Goal: Task Accomplishment & Management: Manage account settings

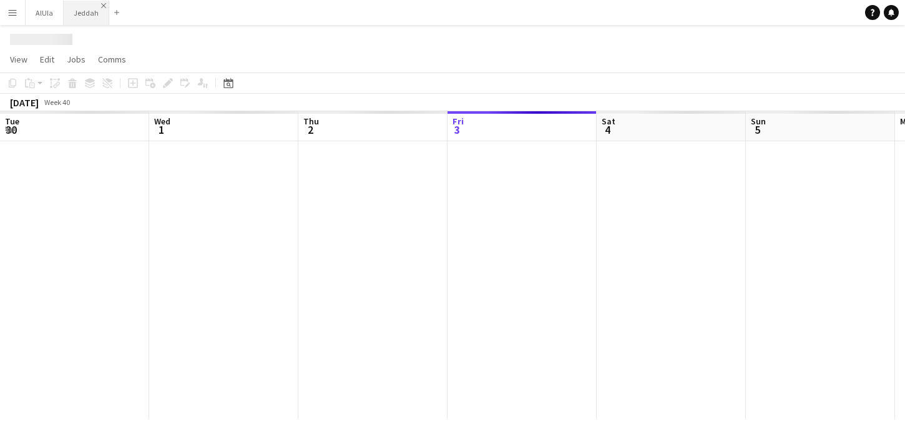
scroll to position [0, 298]
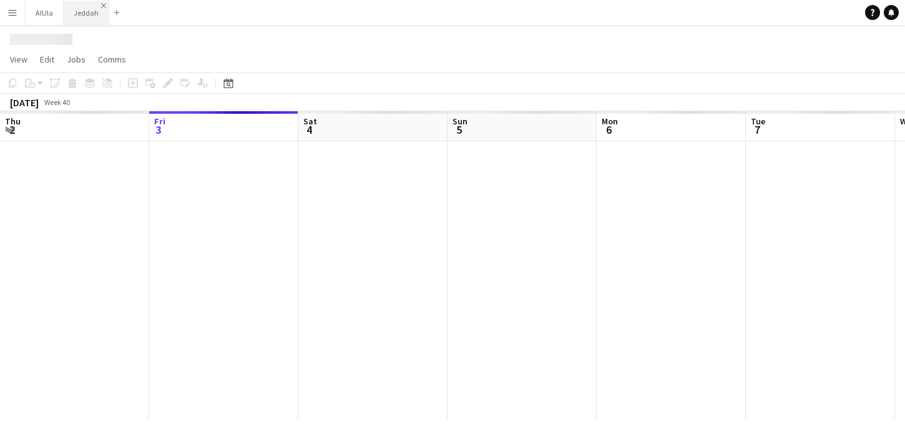
click at [101, 6] on app-icon "Close" at bounding box center [103, 5] width 5 height 5
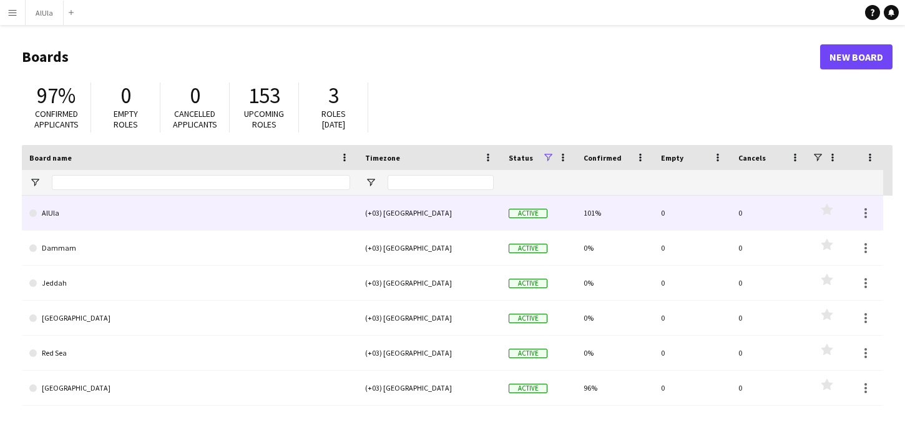
click at [219, 224] on link "AlUla" at bounding box center [189, 212] width 321 height 35
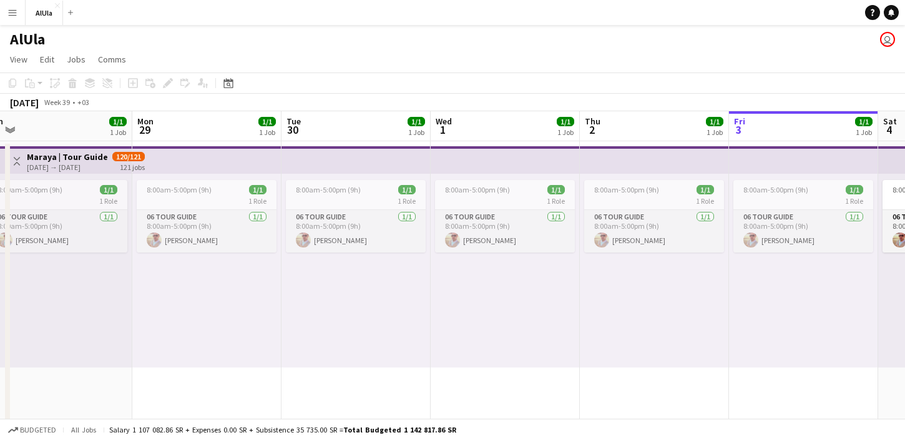
scroll to position [0, 313]
click at [21, 59] on span "View" at bounding box center [18, 59] width 17 height 11
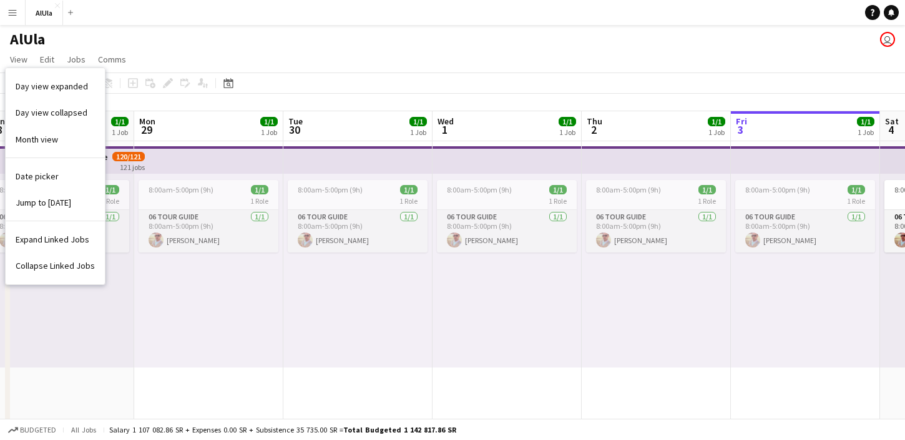
click at [8, 12] on app-icon "Menu" at bounding box center [12, 12] width 10 height 10
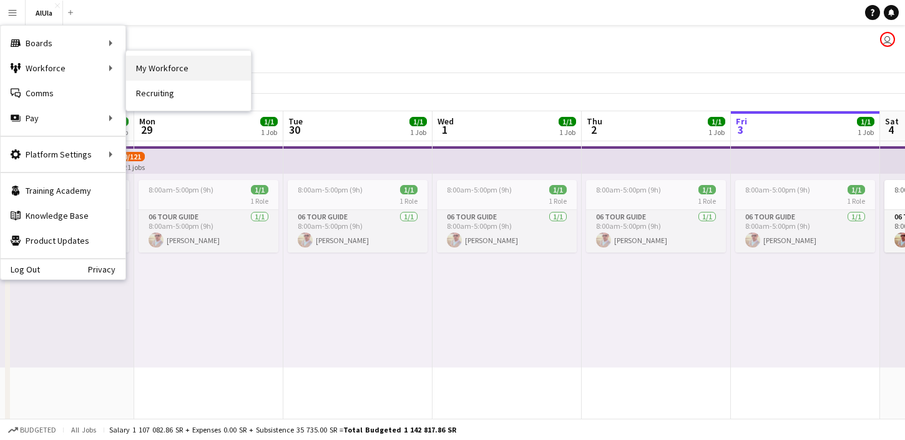
click at [156, 71] on link "My Workforce" at bounding box center [188, 68] width 125 height 25
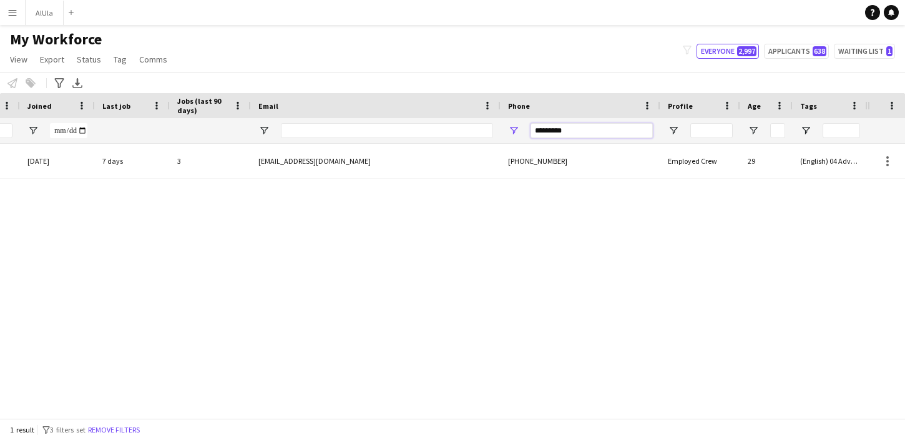
click at [553, 130] on input "*********" at bounding box center [592, 130] width 122 height 15
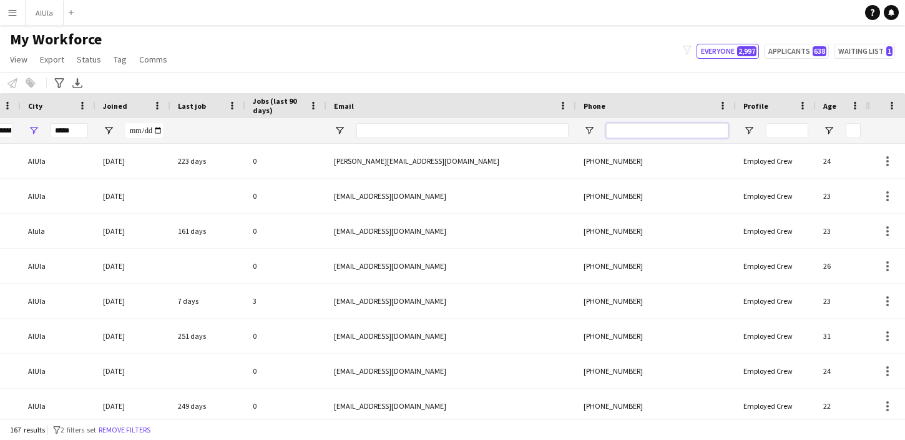
scroll to position [0, 278]
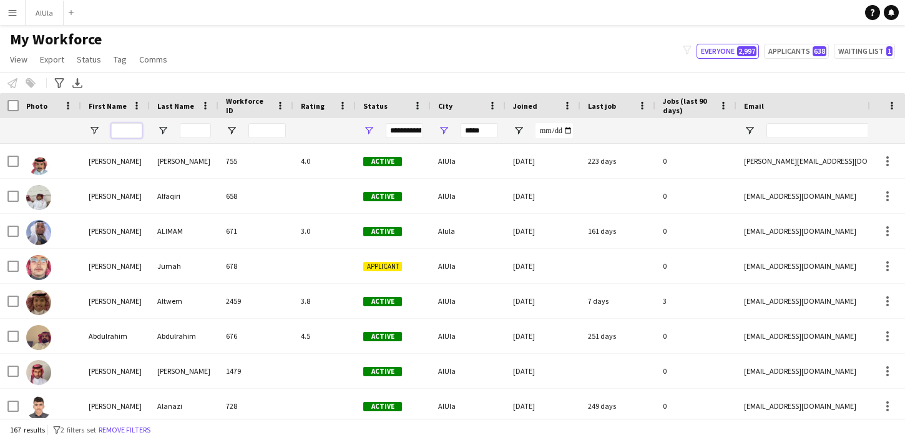
click at [128, 130] on input "First Name Filter Input" at bounding box center [126, 130] width 31 height 15
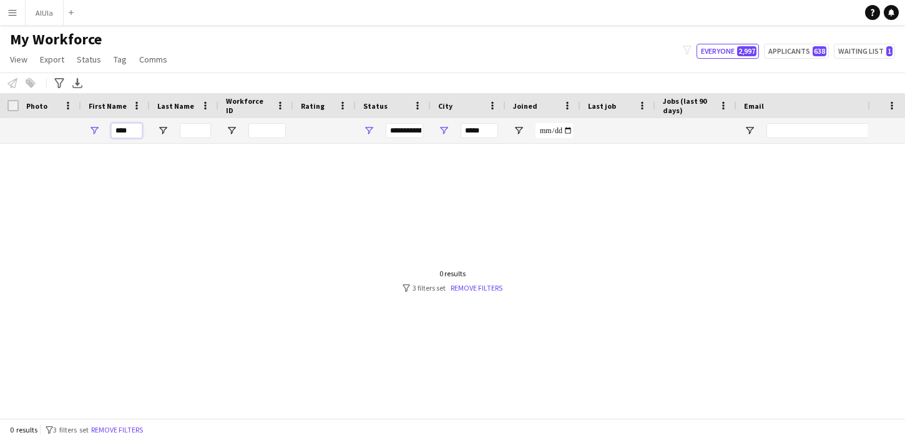
click at [119, 131] on input "****" at bounding box center [126, 130] width 31 height 15
type input "****"
click at [484, 129] on input "*****" at bounding box center [479, 130] width 37 height 15
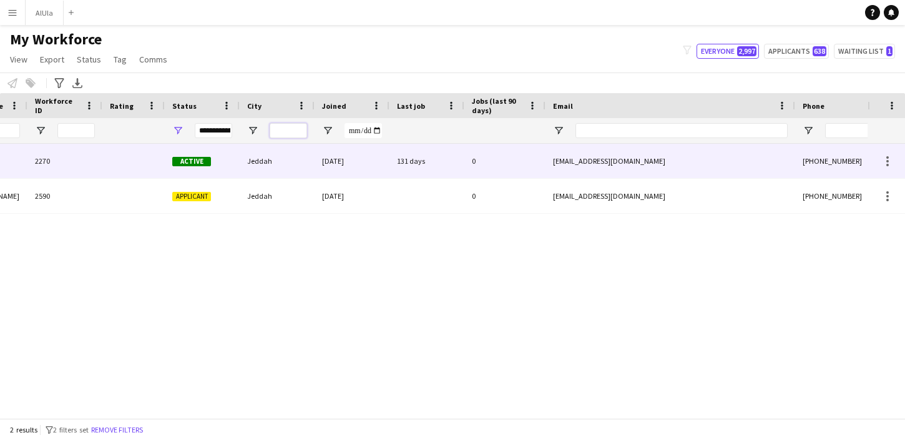
scroll to position [0, 486]
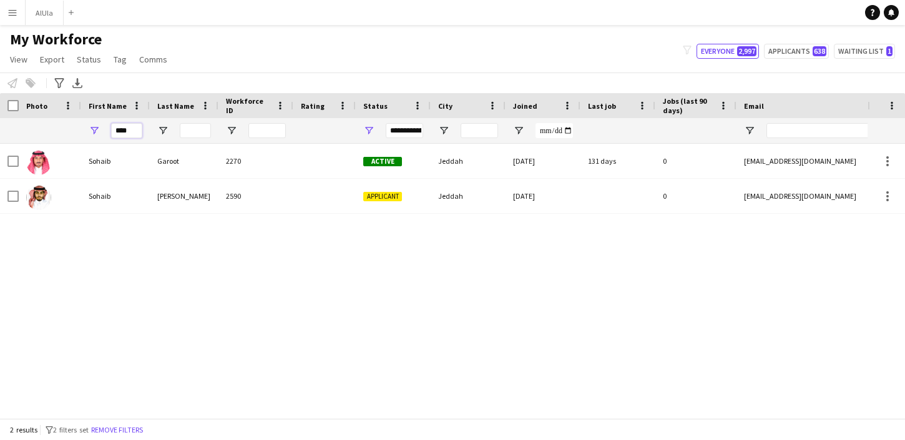
click at [126, 132] on input "****" at bounding box center [126, 130] width 31 height 15
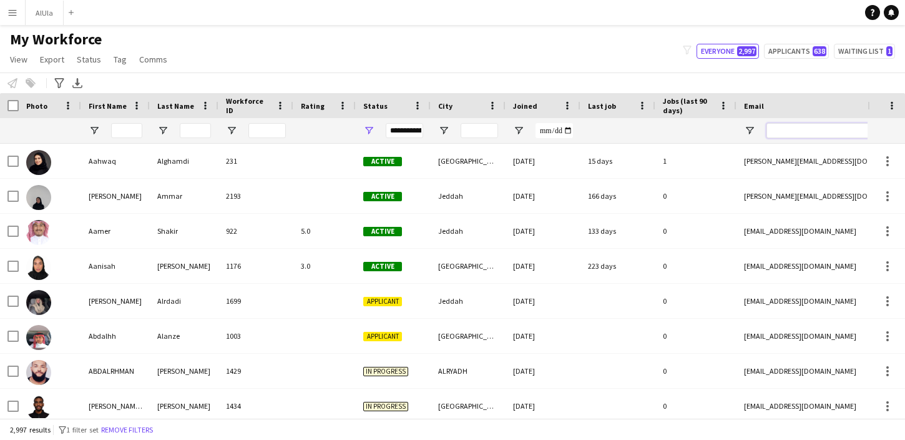
click at [789, 134] on input "Email Filter Input" at bounding box center [873, 130] width 212 height 15
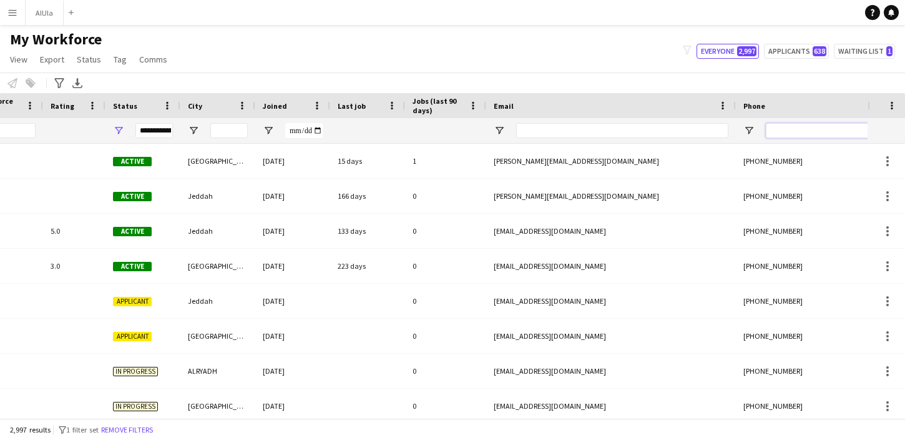
click at [779, 133] on input "Phone Filter Input" at bounding box center [827, 130] width 122 height 15
paste input "**********"
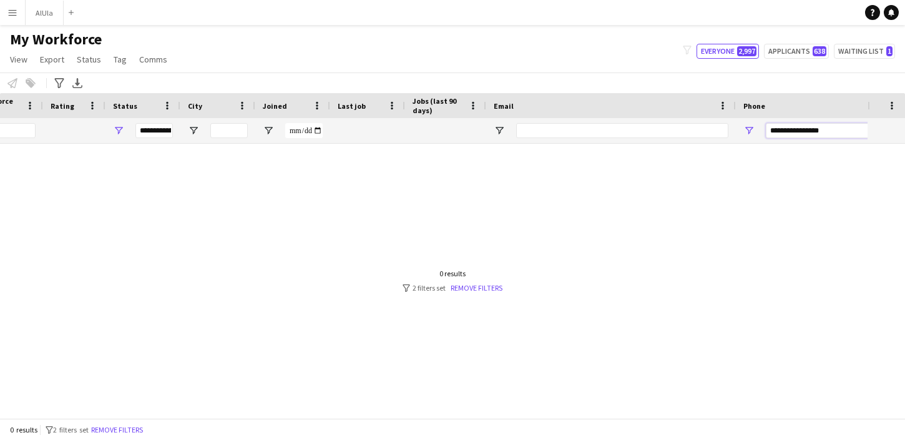
click at [809, 129] on input "**********" at bounding box center [827, 130] width 122 height 15
click at [797, 129] on input "**********" at bounding box center [827, 130] width 122 height 15
click at [787, 130] on input "**********" at bounding box center [827, 130] width 122 height 15
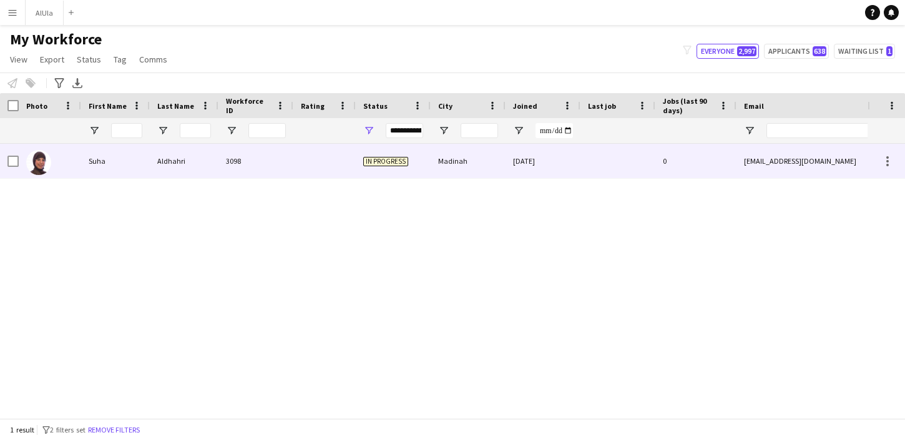
type input "**********"
click at [102, 167] on div "Suha" at bounding box center [115, 161] width 69 height 34
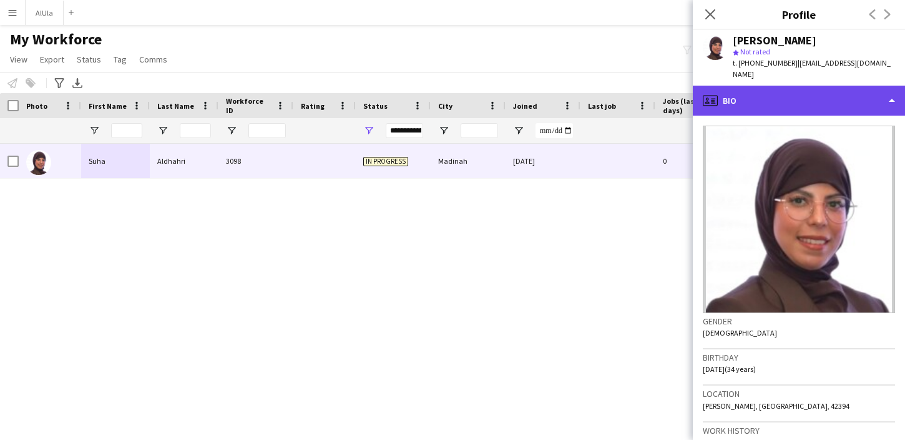
click at [793, 95] on div "profile Bio" at bounding box center [799, 101] width 212 height 30
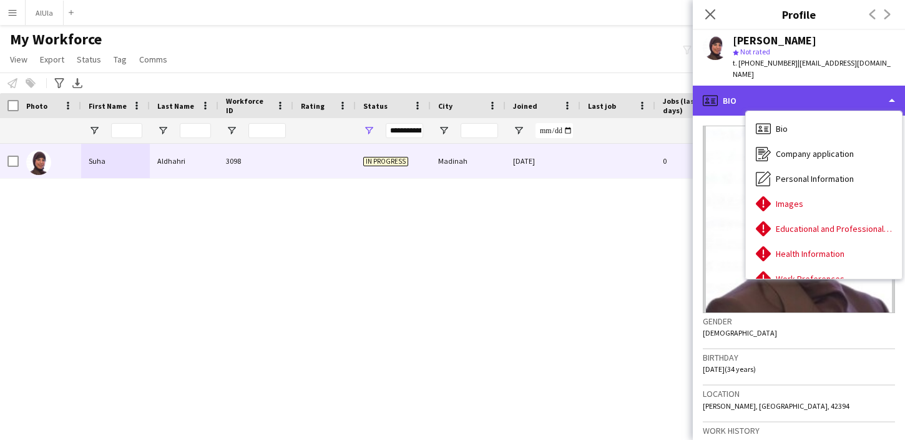
click at [805, 92] on div "profile Bio" at bounding box center [799, 101] width 212 height 30
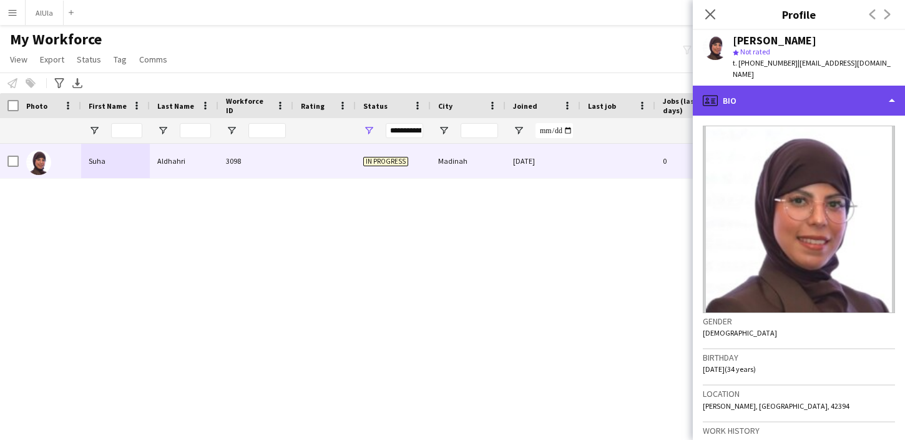
click at [799, 91] on div "profile Bio" at bounding box center [799, 101] width 212 height 30
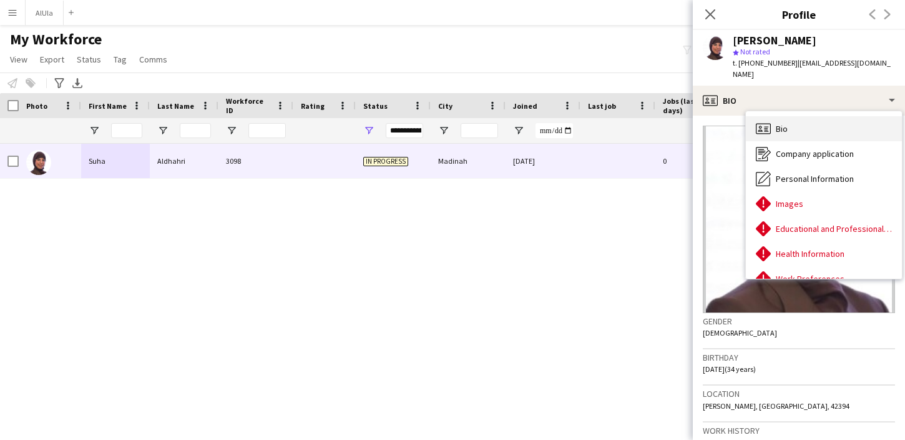
click at [782, 123] on span "Bio" at bounding box center [782, 128] width 12 height 11
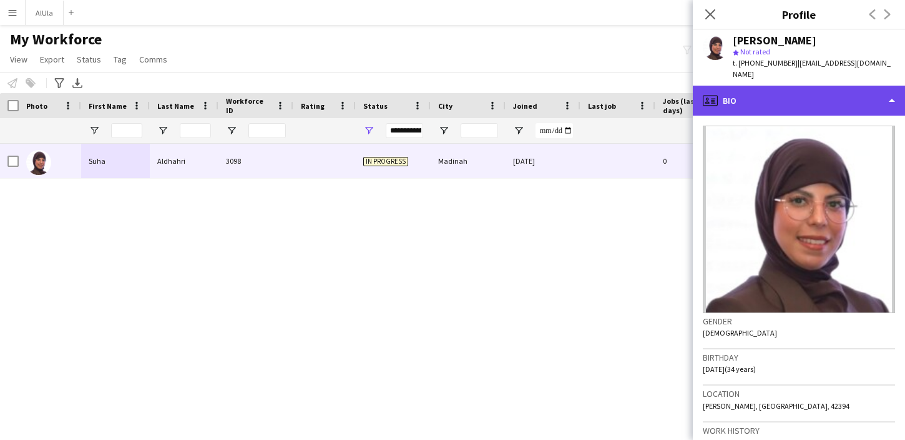
click at [794, 86] on div "profile Bio" at bounding box center [799, 101] width 212 height 30
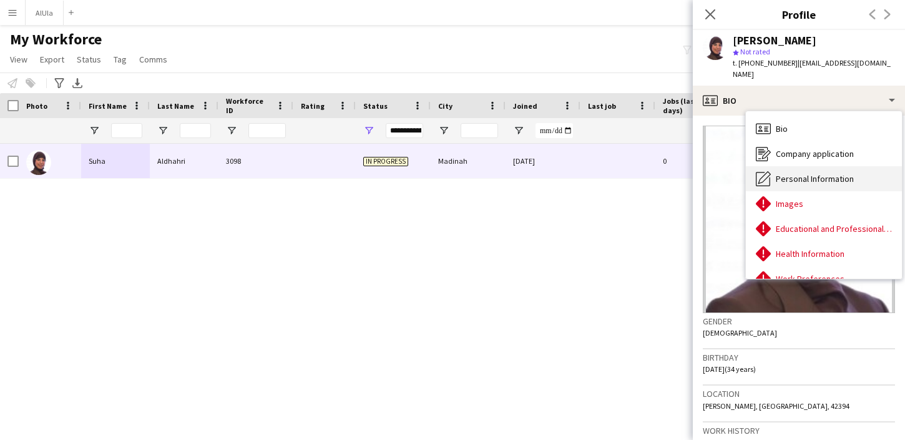
click at [772, 174] on div "Personal Information Personal Information" at bounding box center [824, 178] width 156 height 25
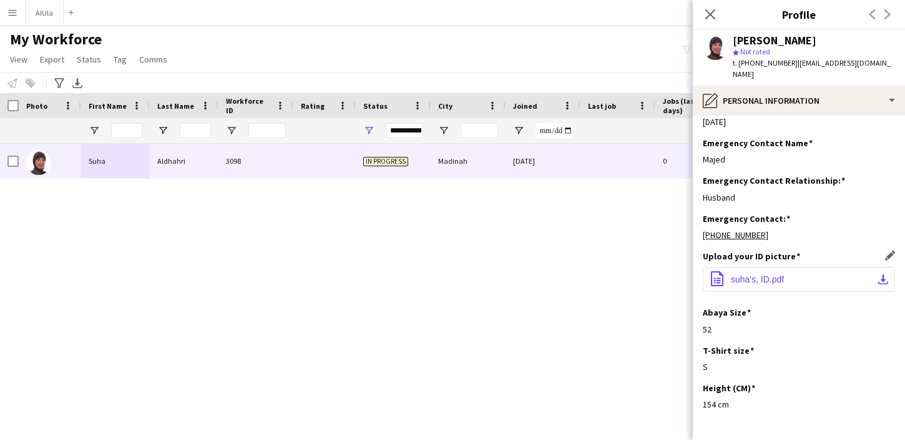
click at [747, 274] on span "suha's, ID.pdf" at bounding box center [757, 279] width 53 height 10
click at [716, 19] on icon at bounding box center [710, 14] width 12 height 12
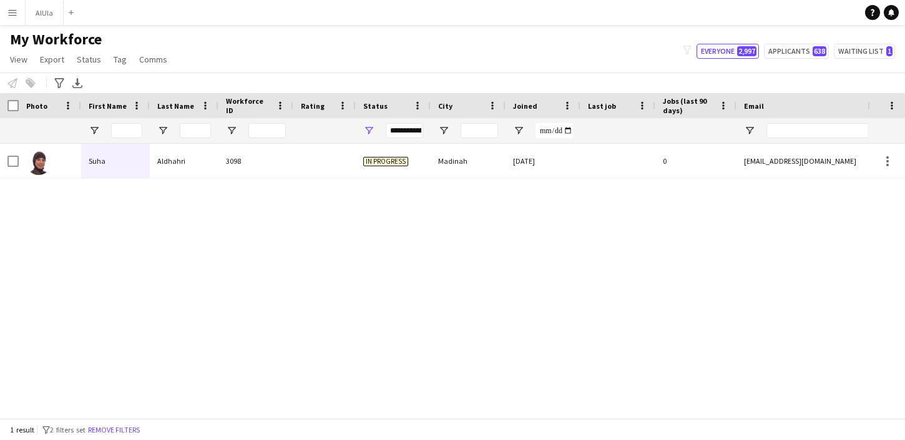
click at [385, 336] on div "[PERSON_NAME] 3098 In progress [GEOGRAPHIC_DATA] [DATE] 0 [EMAIL_ADDRESS][DOMAI…" at bounding box center [434, 281] width 868 height 274
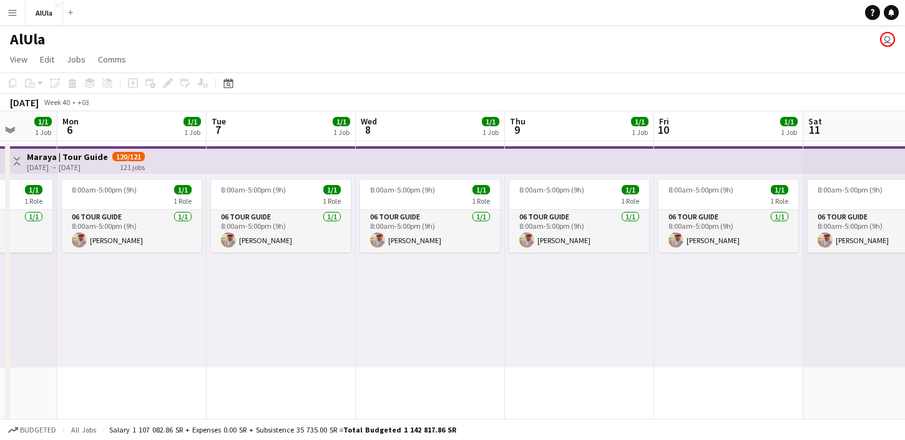
scroll to position [0, 551]
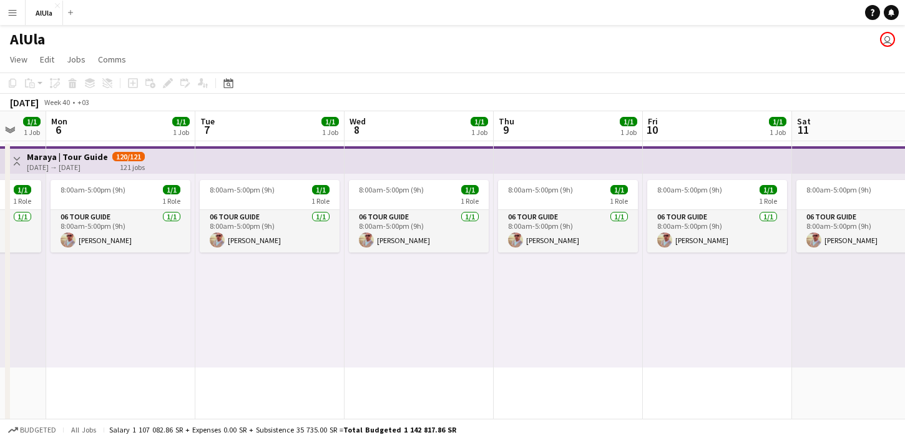
click at [16, 13] on app-icon "Menu" at bounding box center [12, 12] width 10 height 10
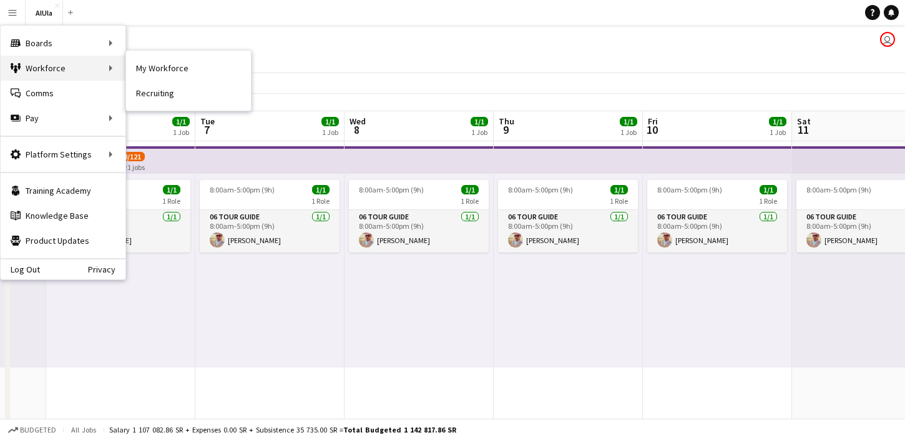
click at [47, 70] on div "Workforce Workforce" at bounding box center [63, 68] width 125 height 25
click at [164, 71] on link "My Workforce" at bounding box center [188, 68] width 125 height 25
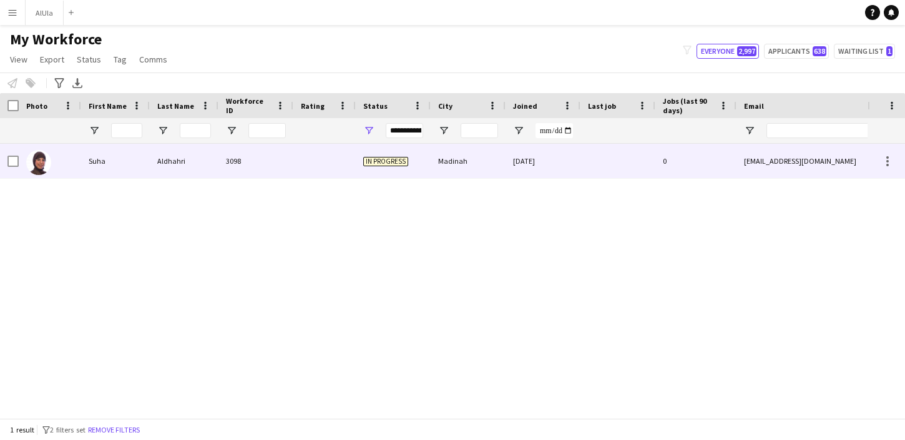
click at [56, 164] on div at bounding box center [50, 161] width 62 height 34
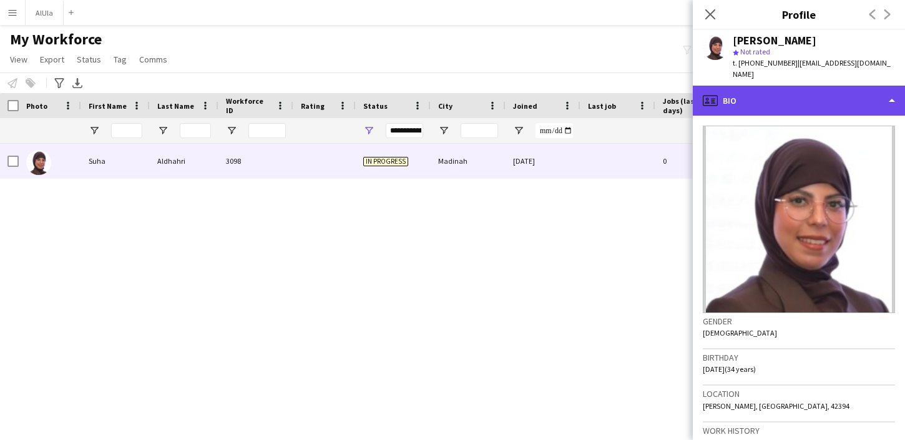
click at [827, 96] on div "profile Bio" at bounding box center [799, 101] width 212 height 30
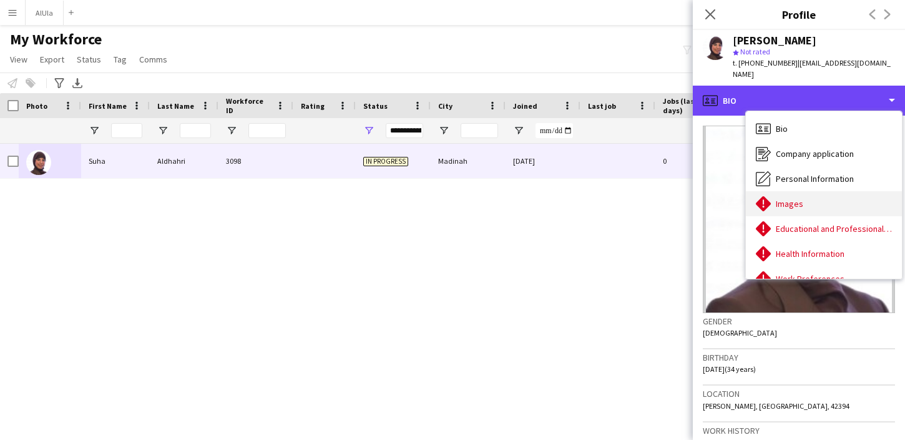
scroll to position [142, 0]
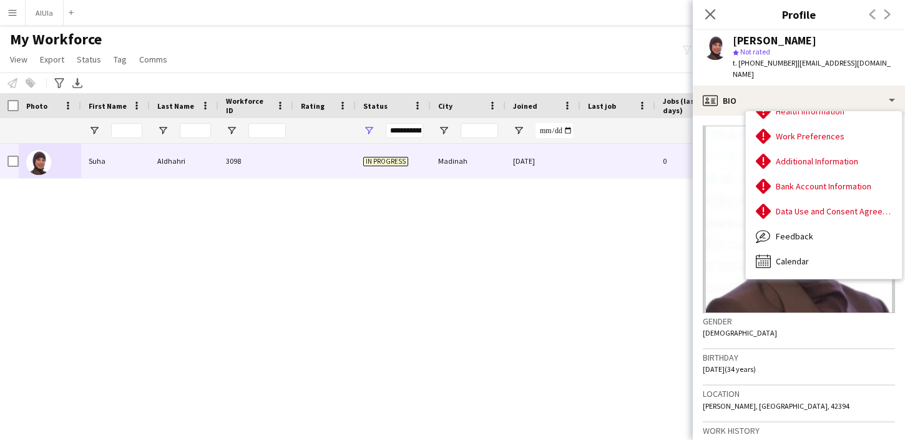
click at [782, 352] on h3 "Birthday" at bounding box center [799, 357] width 192 height 11
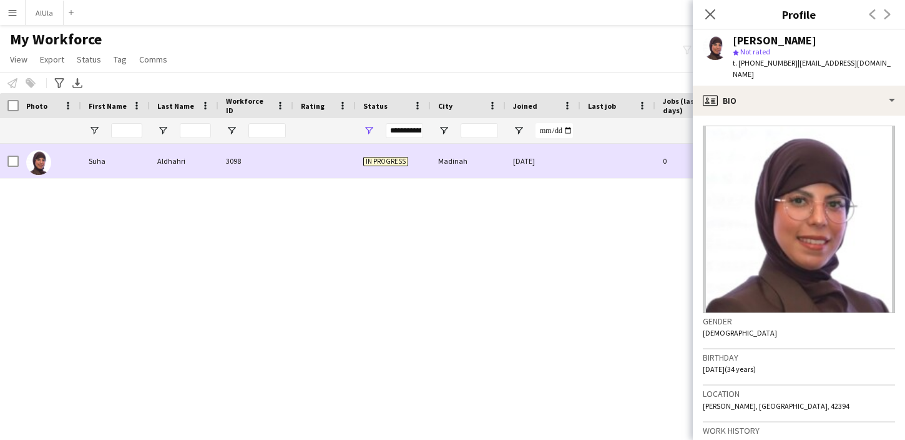
click at [400, 159] on span "In progress" at bounding box center [385, 161] width 45 height 9
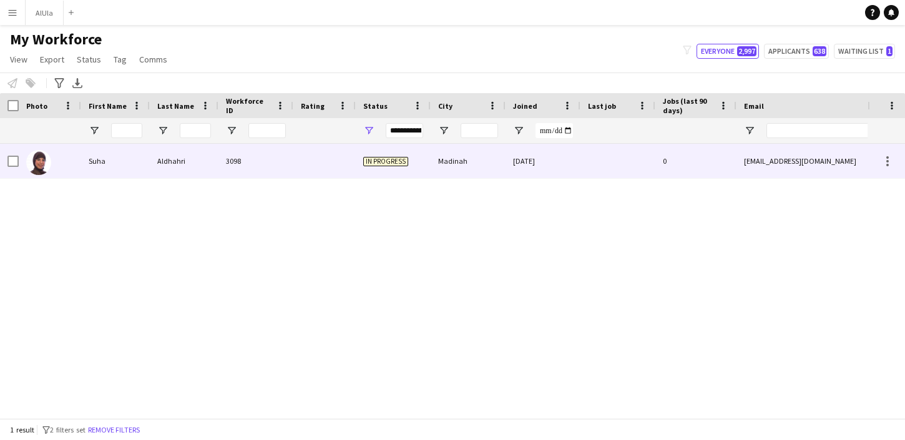
click at [109, 167] on div "Suha" at bounding box center [115, 161] width 69 height 34
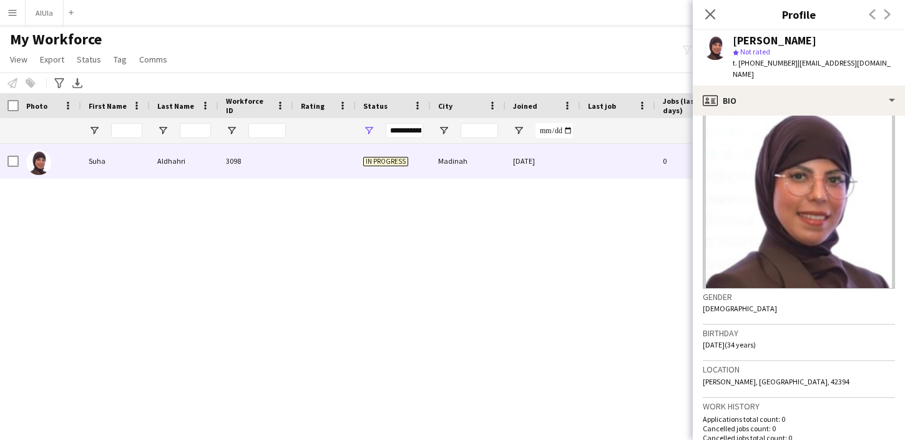
scroll to position [0, 0]
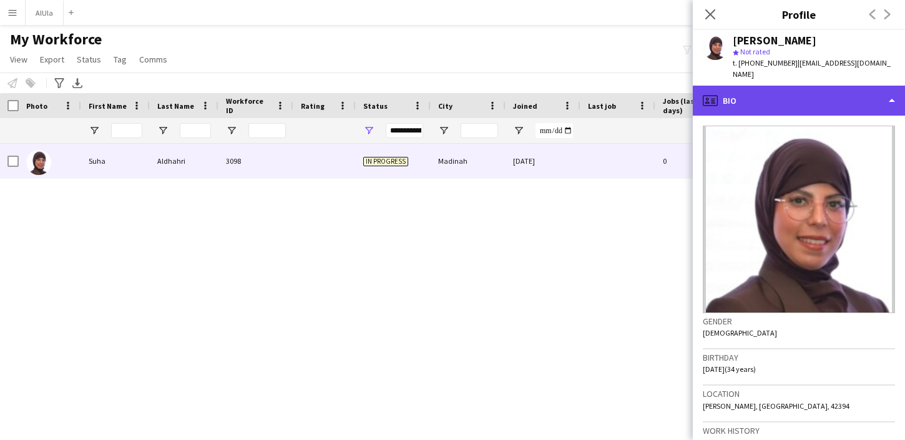
click at [834, 86] on div "profile Bio" at bounding box center [799, 101] width 212 height 30
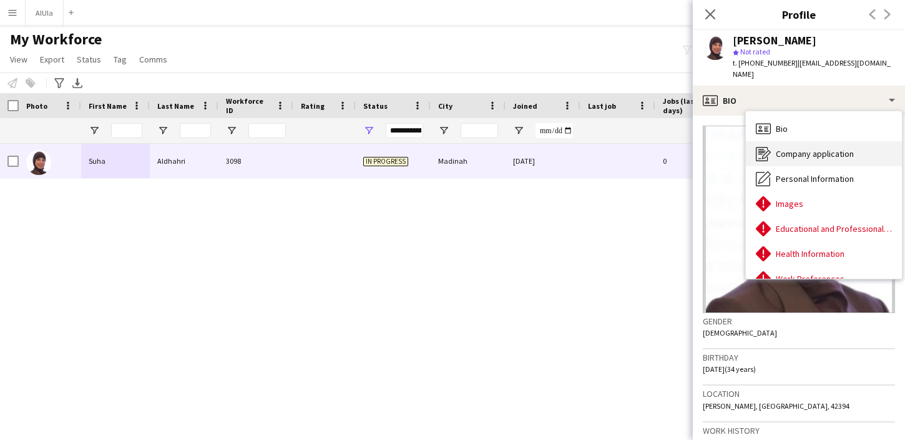
click at [821, 150] on div "Company application Company application" at bounding box center [824, 153] width 156 height 25
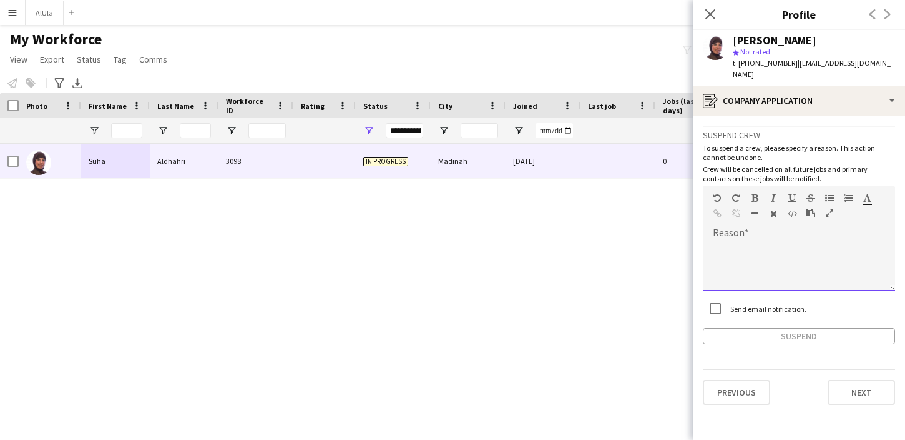
click at [765, 243] on div at bounding box center [799, 266] width 192 height 50
click at [717, 292] on div "Suspend crew To suspend a crew, please specify a reason. This action cannot be …" at bounding box center [799, 234] width 192 height 219
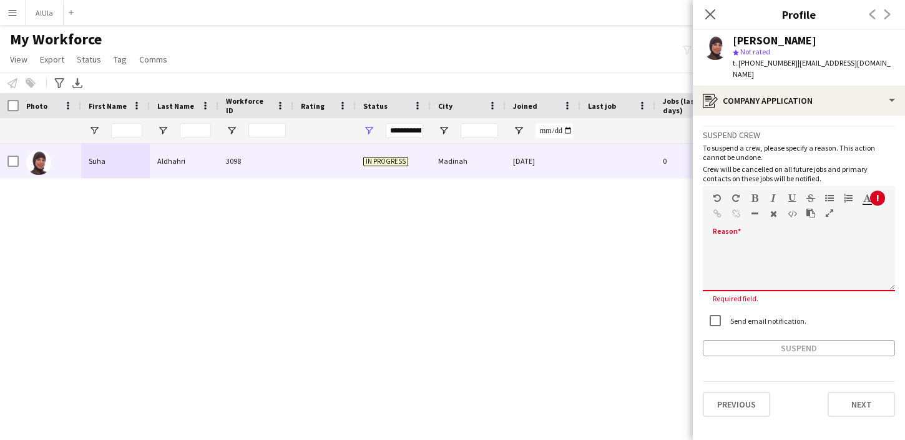
click at [744, 241] on div at bounding box center [799, 266] width 192 height 50
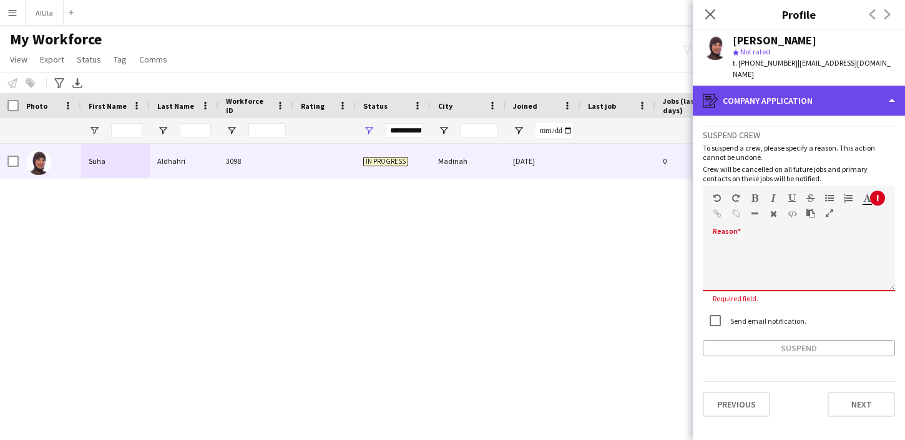
click at [792, 86] on div "register Company application" at bounding box center [799, 101] width 212 height 30
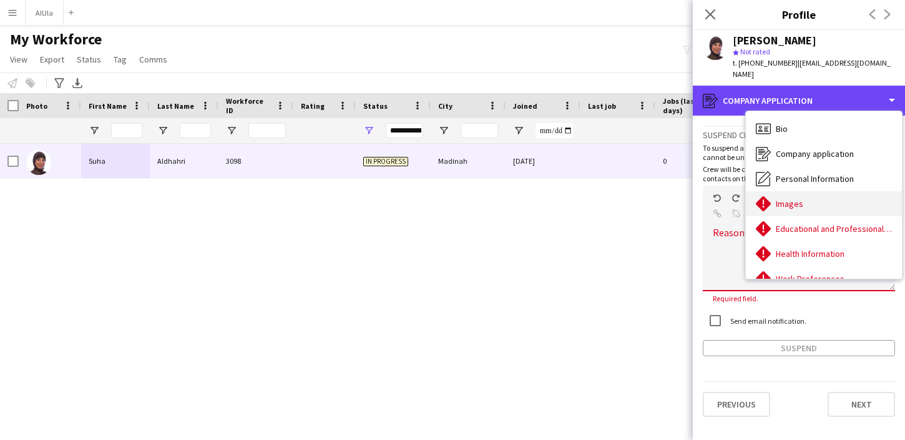
scroll to position [142, 0]
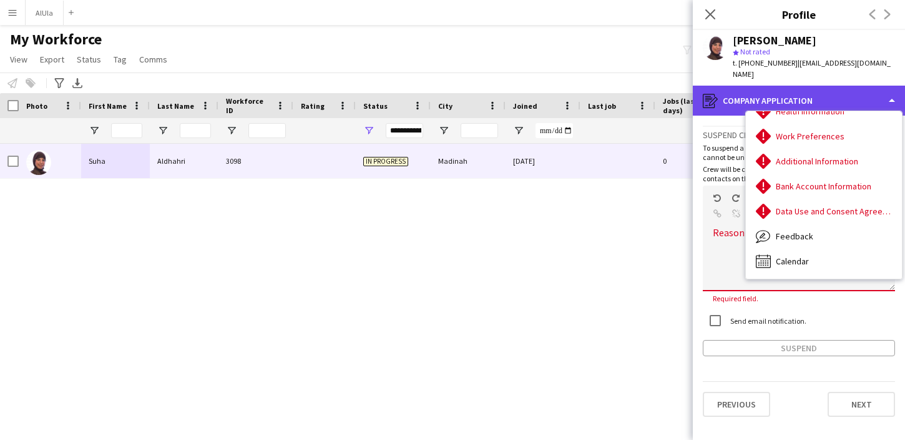
click at [865, 86] on div "register Company application" at bounding box center [799, 101] width 212 height 30
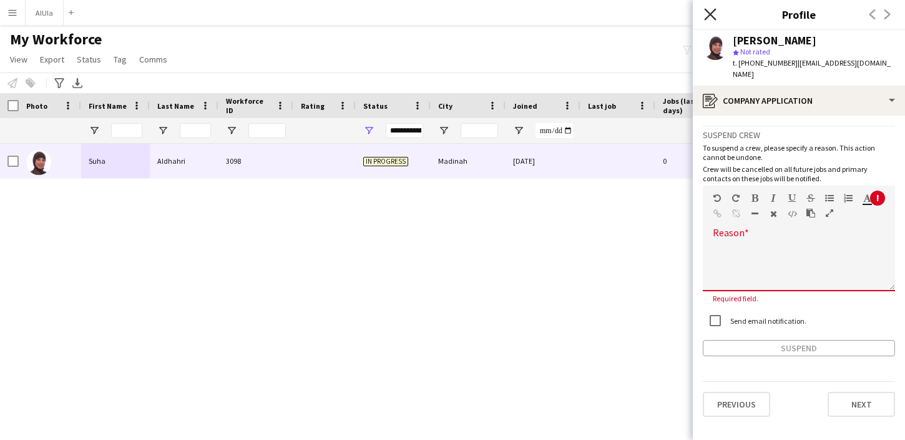
click at [711, 15] on icon at bounding box center [710, 14] width 12 height 12
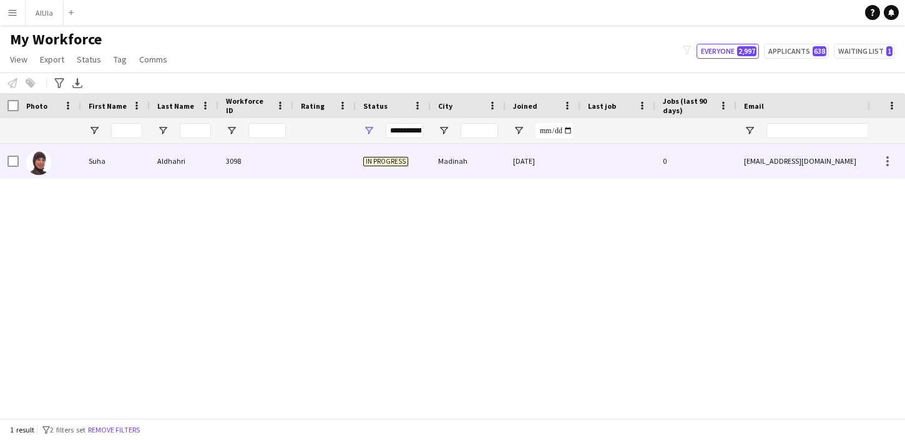
click at [147, 159] on div "Suha" at bounding box center [115, 161] width 69 height 34
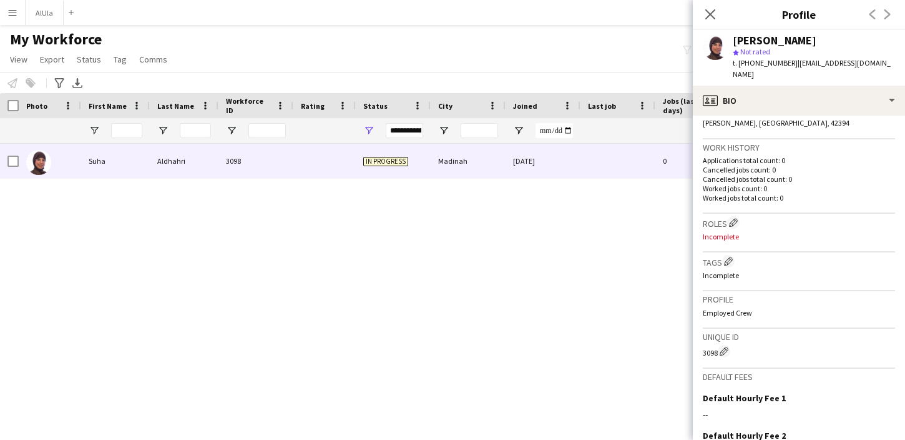
scroll to position [421, 0]
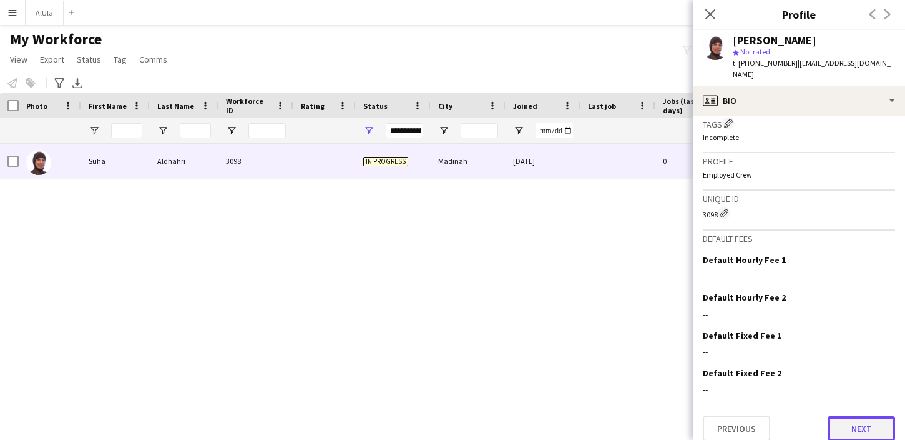
click at [850, 416] on button "Next" at bounding box center [861, 428] width 67 height 25
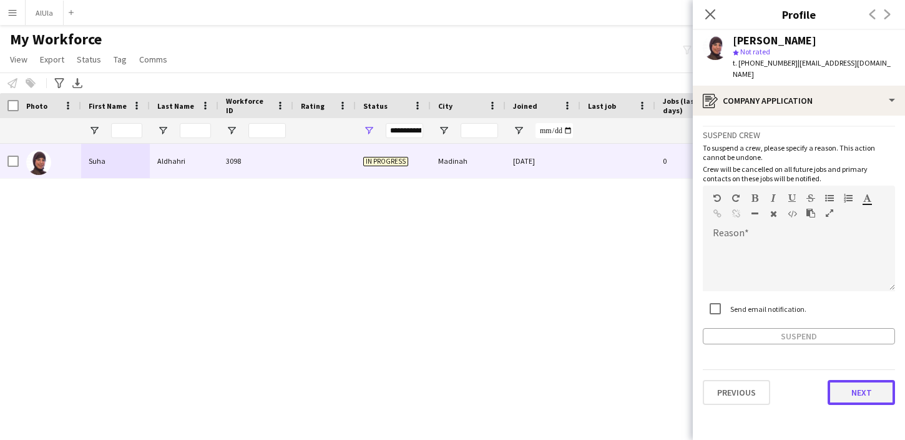
click at [855, 391] on button "Next" at bounding box center [861, 392] width 67 height 25
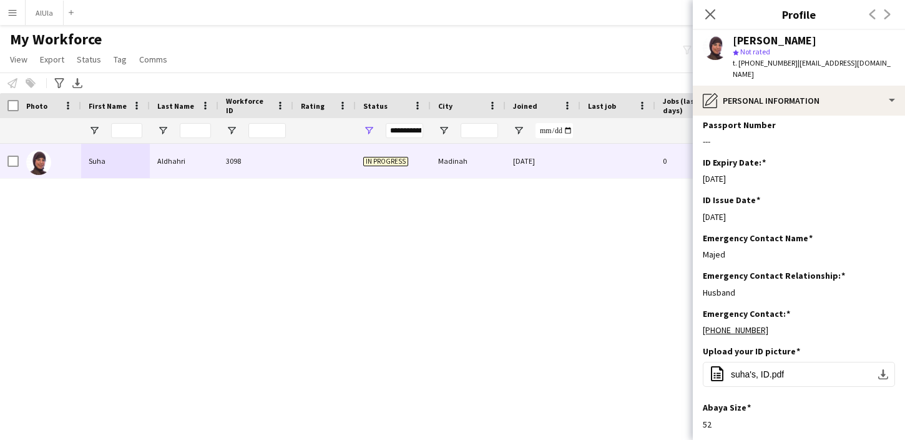
scroll to position [518, 0]
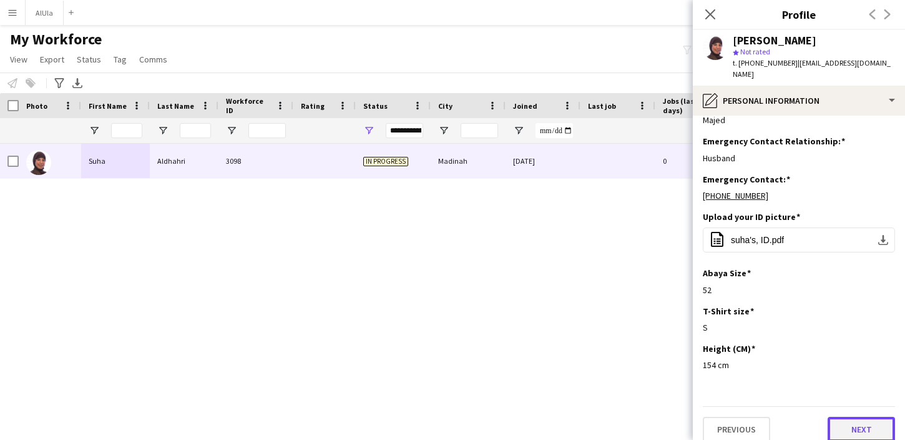
click at [854, 420] on button "Next" at bounding box center [861, 428] width 67 height 25
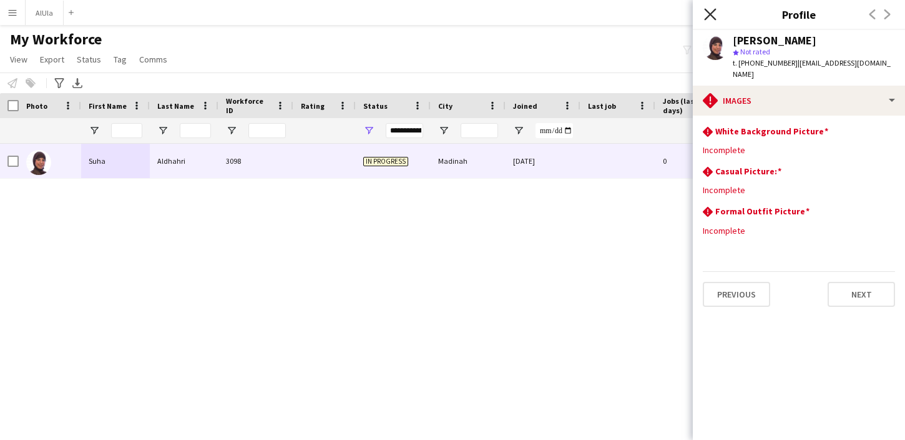
click at [709, 17] on icon "Close pop-in" at bounding box center [710, 14] width 12 height 12
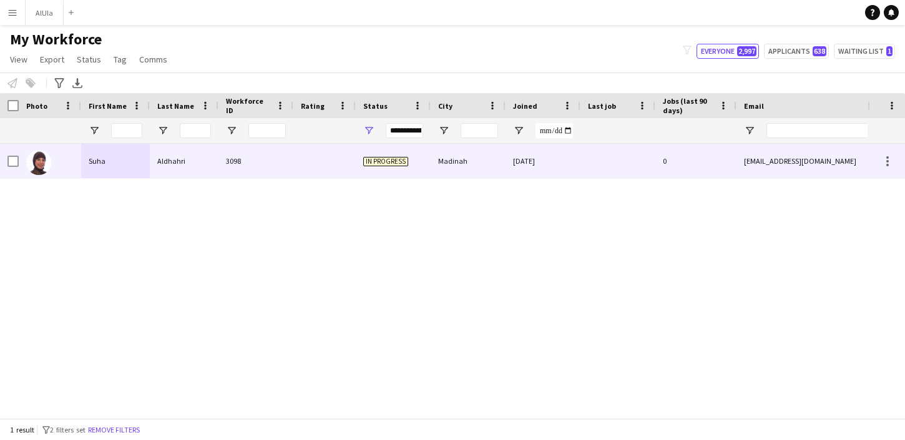
click at [118, 164] on div "Suha" at bounding box center [115, 161] width 69 height 34
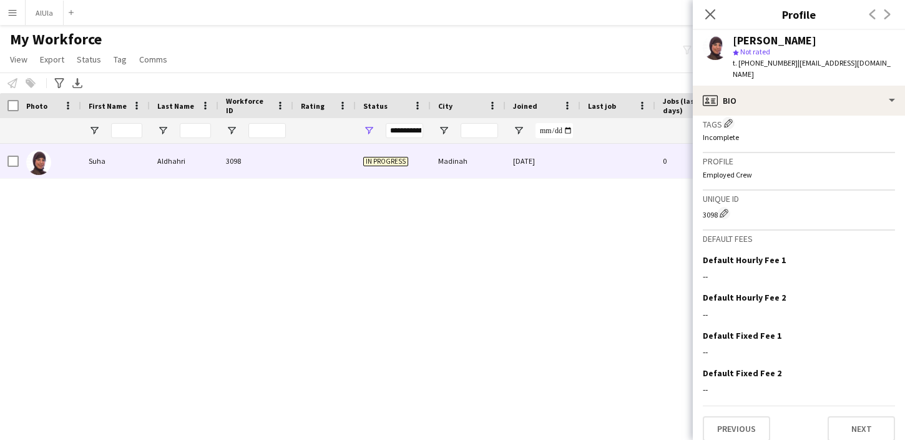
scroll to position [417, 0]
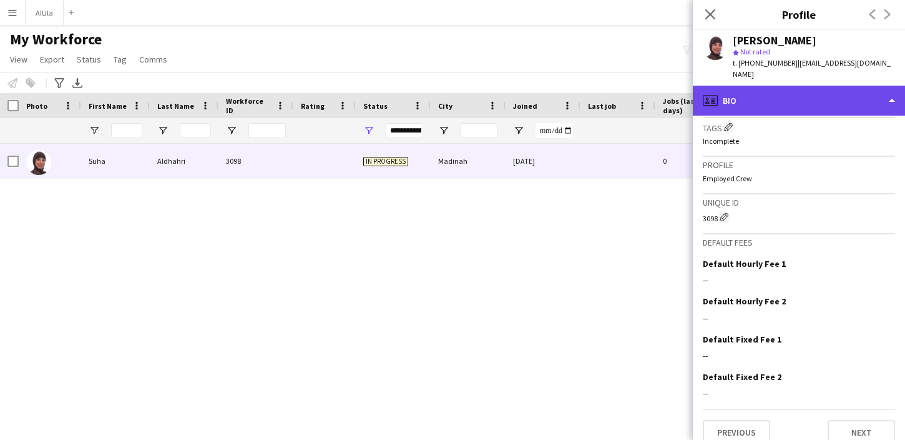
click at [814, 91] on div "profile Bio" at bounding box center [799, 101] width 212 height 30
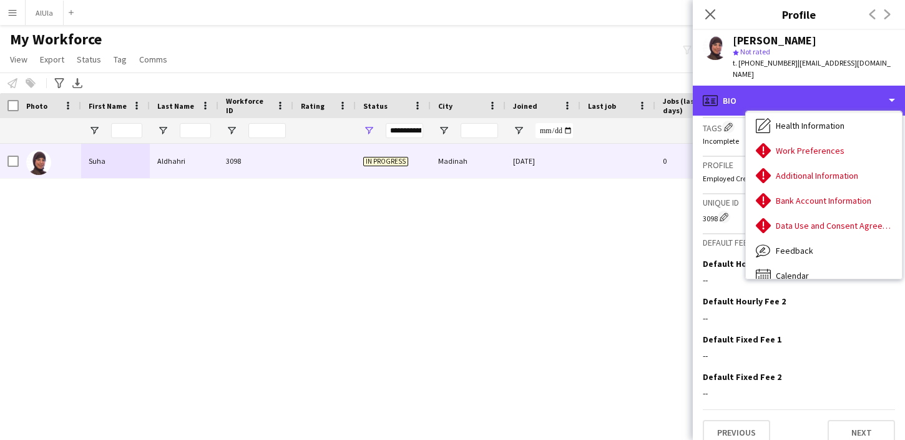
scroll to position [142, 0]
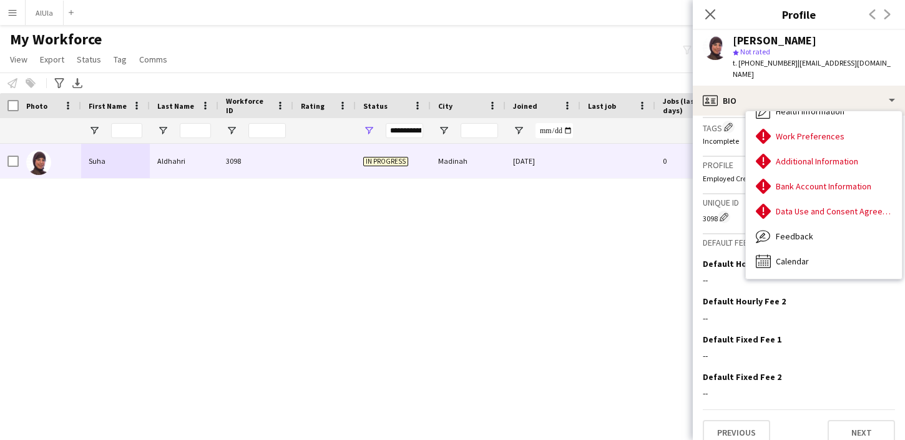
click at [621, 260] on div "[PERSON_NAME] 3098 In progress [GEOGRAPHIC_DATA] [DATE] 0 [EMAIL_ADDRESS][DOMAI…" at bounding box center [434, 281] width 868 height 274
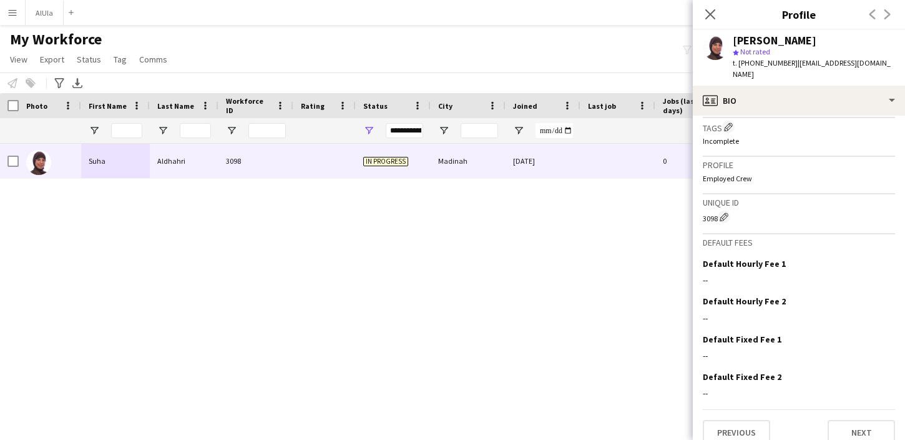
click at [621, 260] on div "[PERSON_NAME] 3098 In progress [GEOGRAPHIC_DATA] [DATE] 0 [EMAIL_ADDRESS][DOMAI…" at bounding box center [434, 281] width 868 height 274
click at [711, 15] on icon at bounding box center [710, 14] width 12 height 12
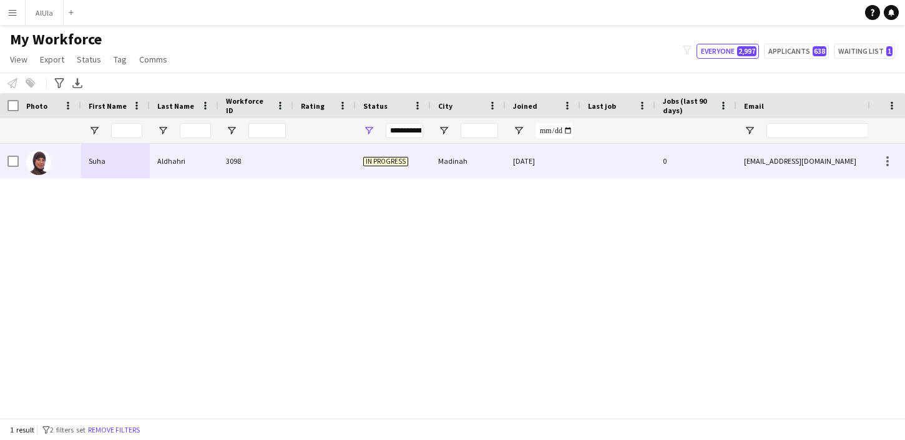
click at [717, 174] on div "0" at bounding box center [696, 161] width 81 height 34
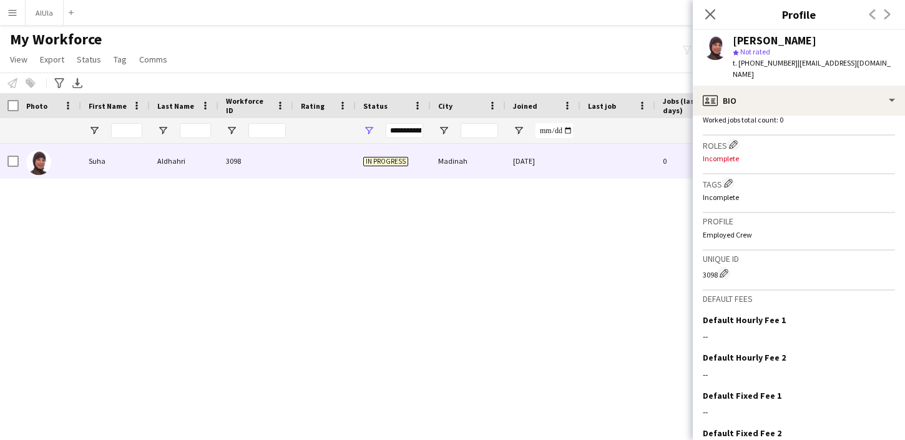
scroll to position [421, 0]
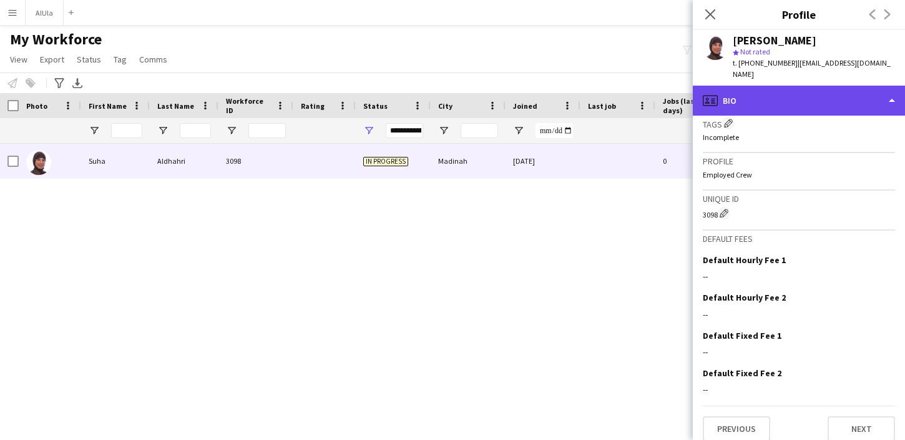
click at [772, 91] on div "profile Bio" at bounding box center [799, 101] width 212 height 30
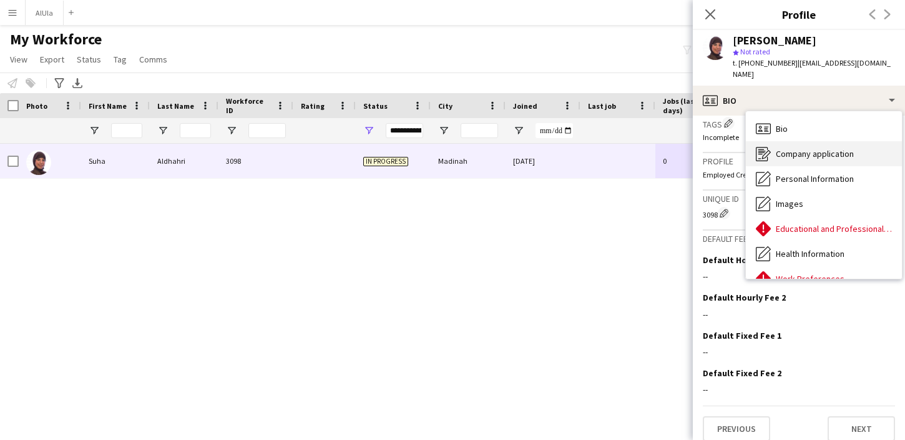
click at [782, 148] on span "Company application" at bounding box center [815, 153] width 78 height 11
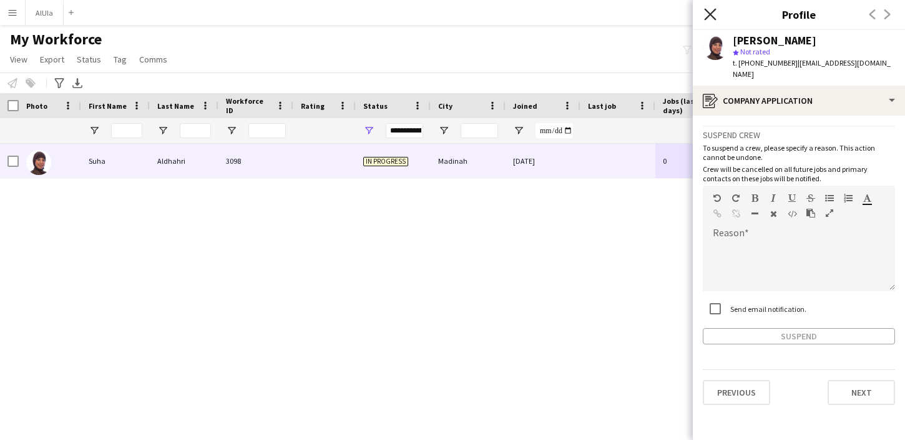
click at [716, 16] on icon "Close pop-in" at bounding box center [710, 14] width 12 height 12
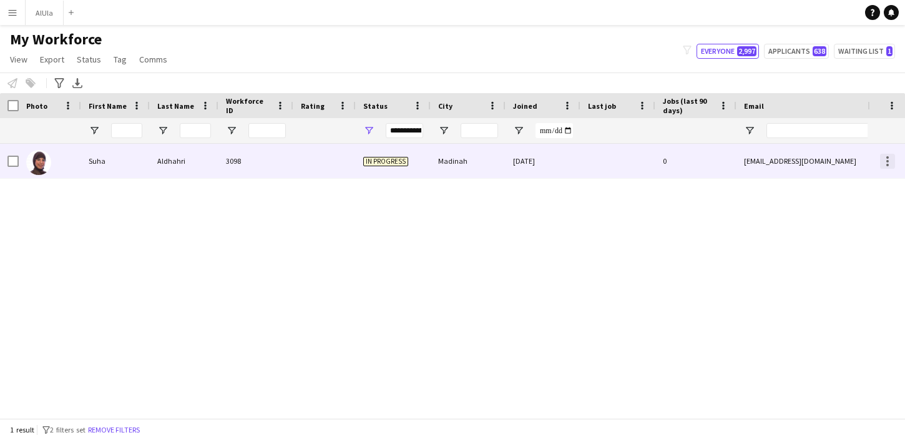
click at [892, 167] on div at bounding box center [887, 161] width 15 height 15
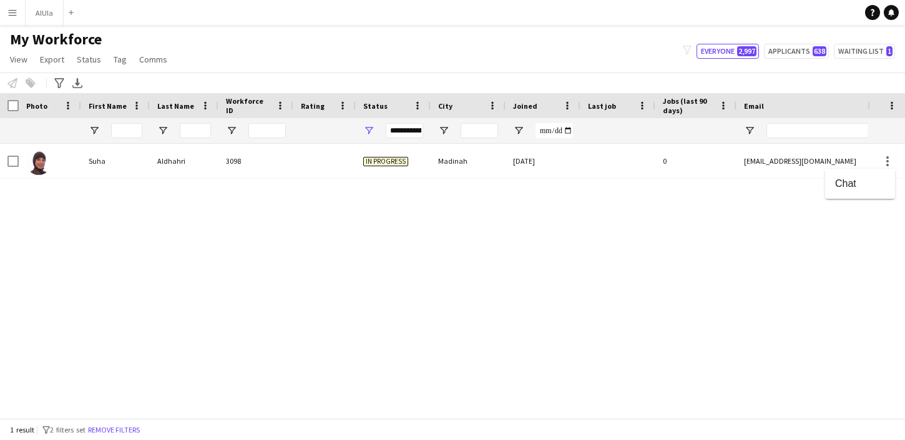
click at [875, 155] on div at bounding box center [452, 220] width 905 height 440
click at [253, 261] on div "[PERSON_NAME] 3098 In progress [GEOGRAPHIC_DATA] [DATE] 0 [EMAIL_ADDRESS][DOMAI…" at bounding box center [434, 281] width 868 height 274
click at [87, 62] on span "Status" at bounding box center [89, 59] width 24 height 11
click at [333, 240] on div "[PERSON_NAME] 3098 In progress [GEOGRAPHIC_DATA] [DATE] 0 [EMAIL_ADDRESS][DOMAI…" at bounding box center [434, 281] width 868 height 274
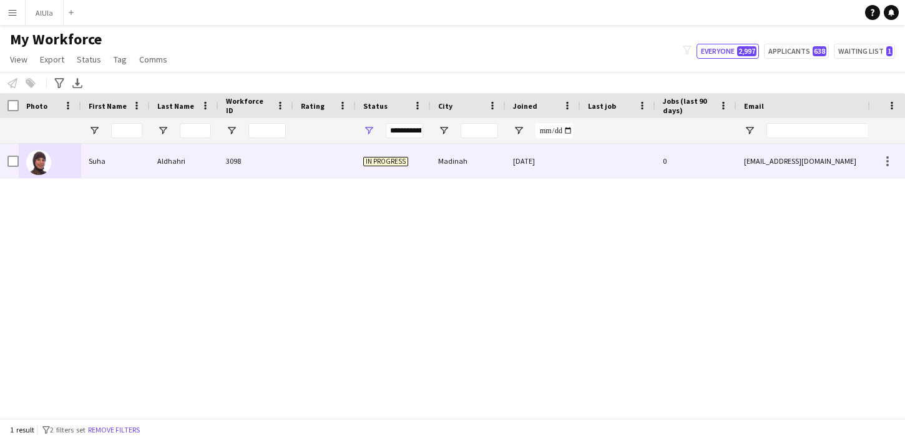
click at [385, 159] on span "In progress" at bounding box center [385, 161] width 45 height 9
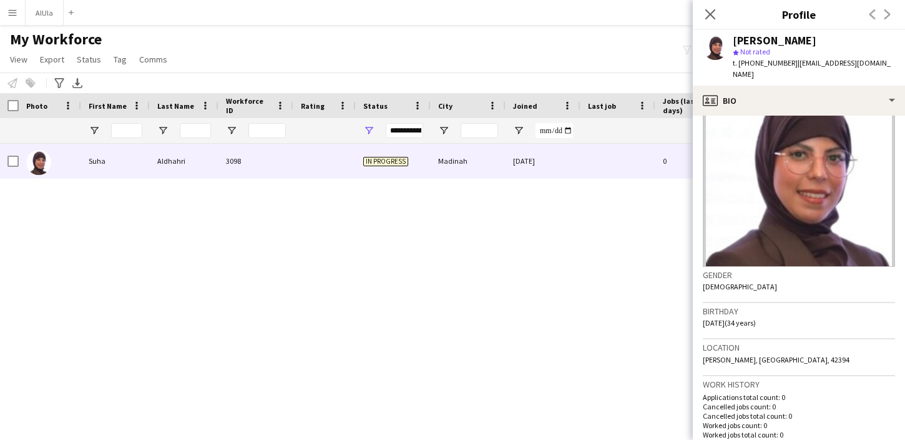
scroll to position [0, 0]
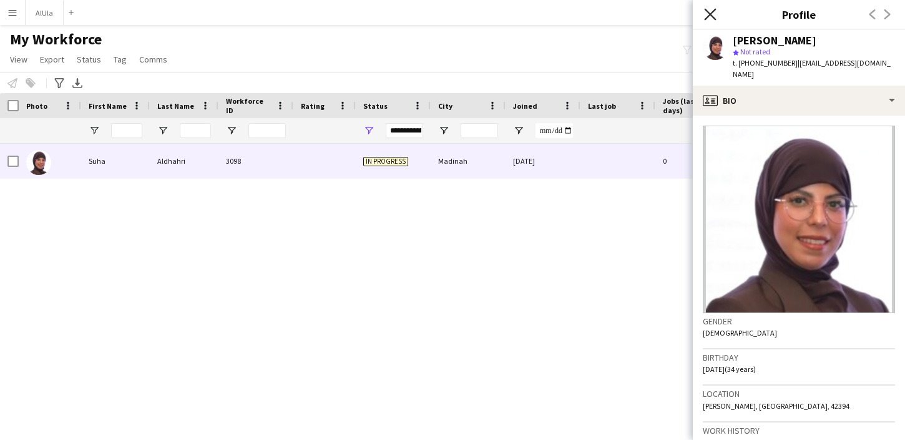
click at [714, 10] on icon at bounding box center [710, 14] width 12 height 12
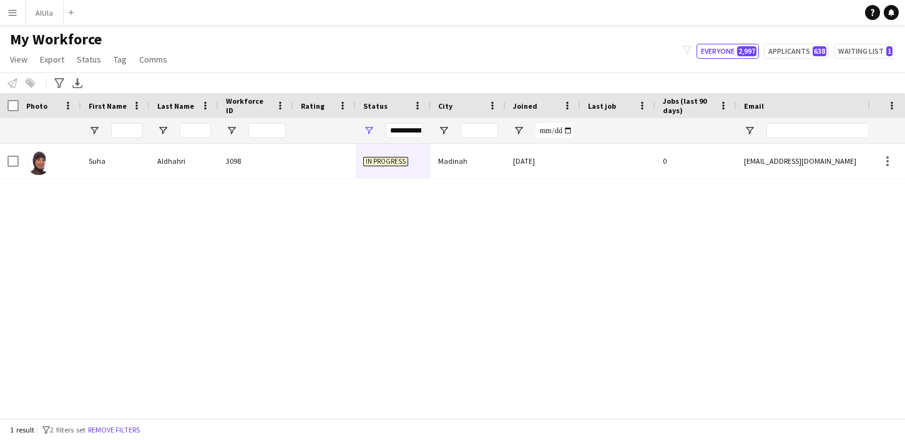
click at [606, 229] on div "[PERSON_NAME] 3098 In progress [GEOGRAPHIC_DATA] [DATE] 0 [EMAIL_ADDRESS][DOMAI…" at bounding box center [434, 281] width 868 height 274
click at [453, 327] on div "[PERSON_NAME] 3098 In progress [GEOGRAPHIC_DATA] [DATE] 0 [EMAIL_ADDRESS][DOMAI…" at bounding box center [434, 281] width 868 height 274
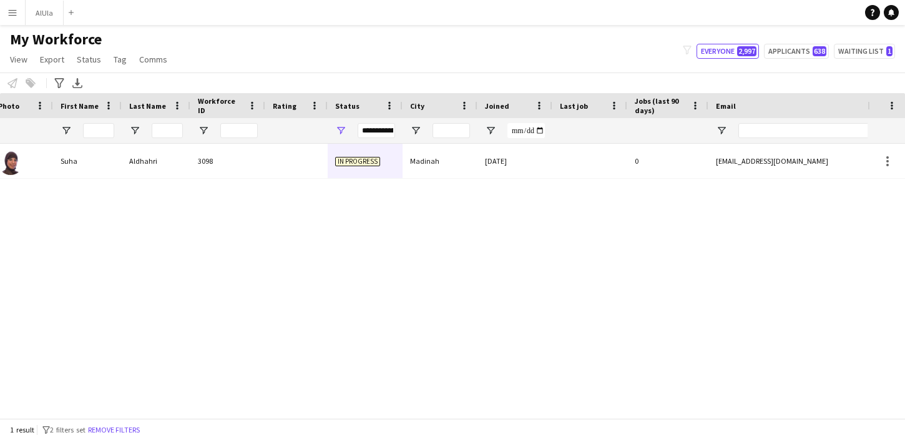
scroll to position [0, 48]
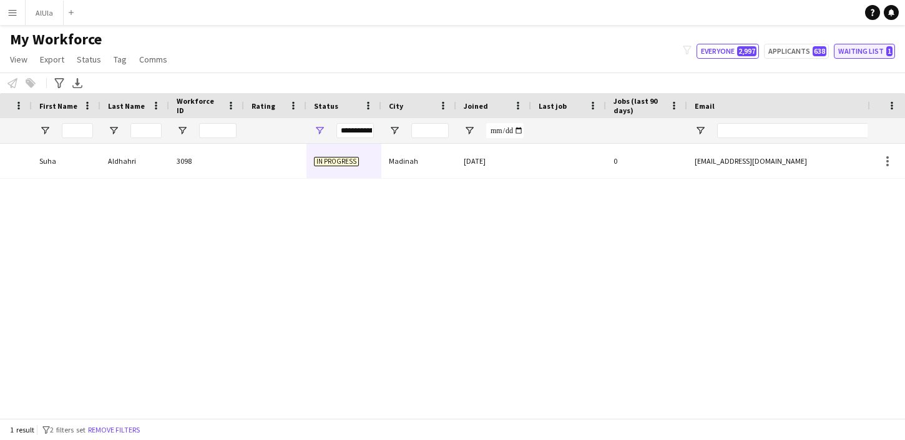
click at [862, 54] on button "Waiting list 1" at bounding box center [864, 51] width 61 height 15
type input "**********"
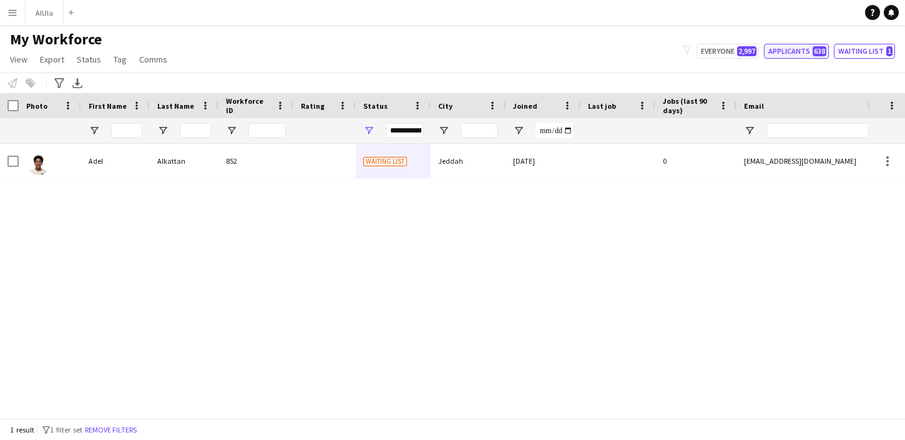
click at [790, 47] on button "Applicants 638" at bounding box center [796, 51] width 65 height 15
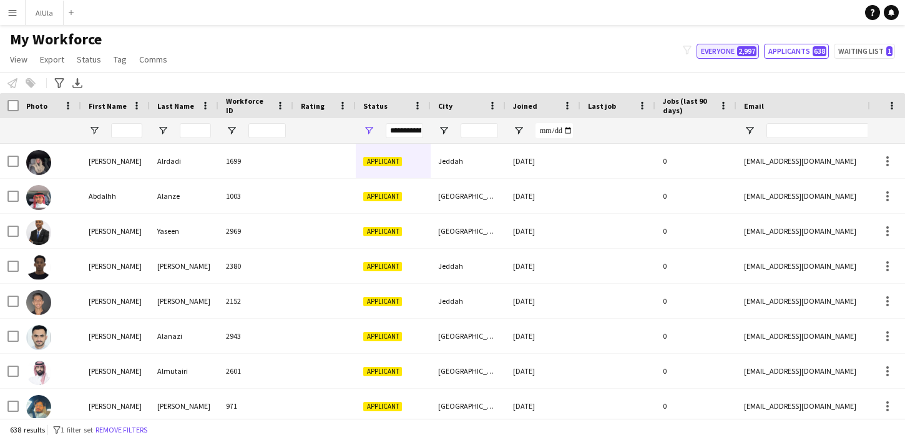
click at [731, 53] on button "Everyone 2,997" at bounding box center [728, 51] width 62 height 15
type input "**********"
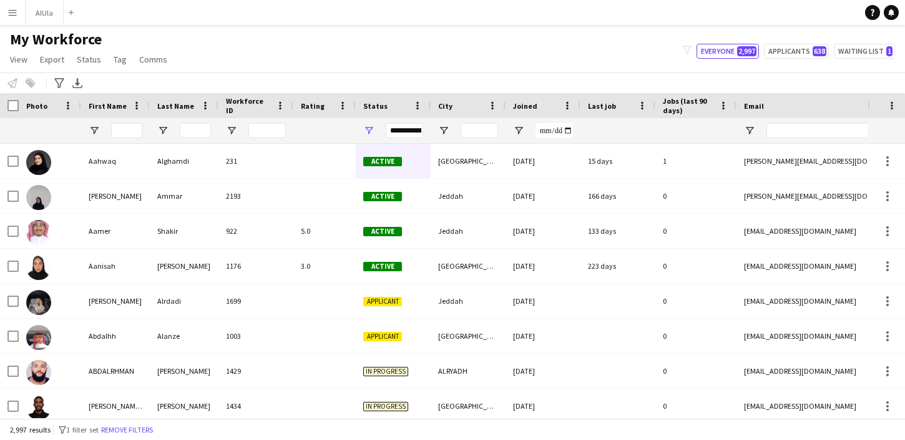
click at [546, 82] on div "Notify workforce Add to tag Select at least one crew to tag him or her. Advance…" at bounding box center [452, 82] width 905 height 21
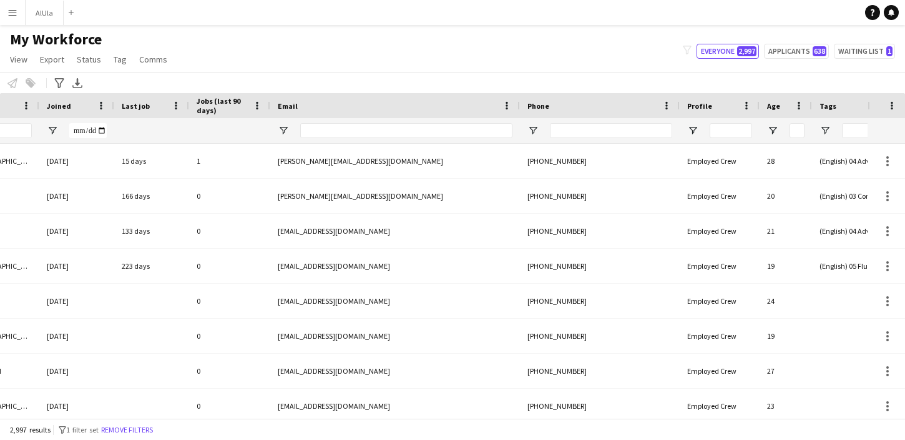
scroll to position [0, 486]
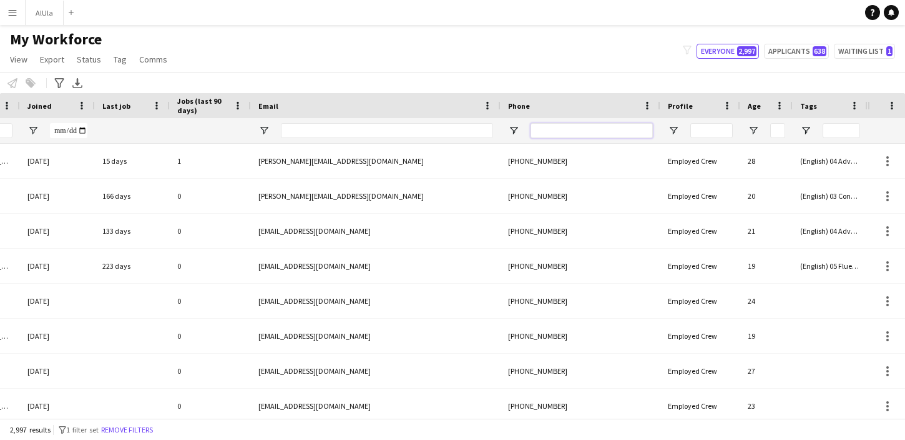
click at [581, 133] on input "Phone Filter Input" at bounding box center [592, 130] width 122 height 15
paste input "**********"
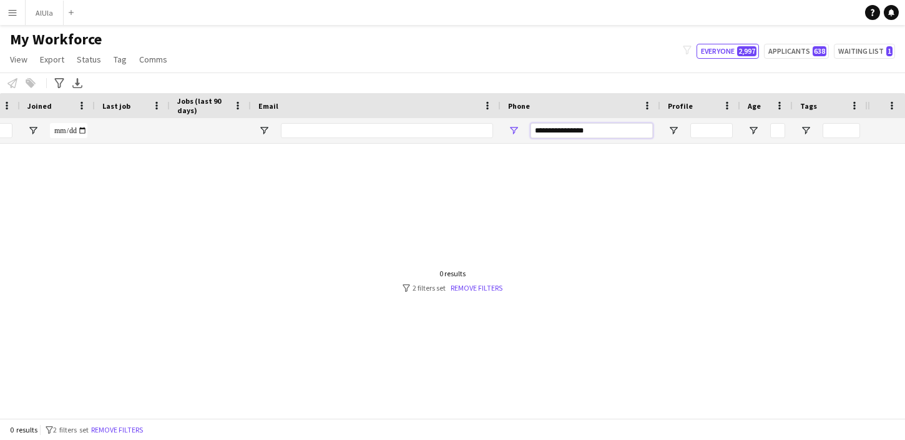
click at [574, 130] on input "**********" at bounding box center [592, 130] width 122 height 15
type input "**********"
click at [578, 130] on input "**********" at bounding box center [592, 130] width 122 height 15
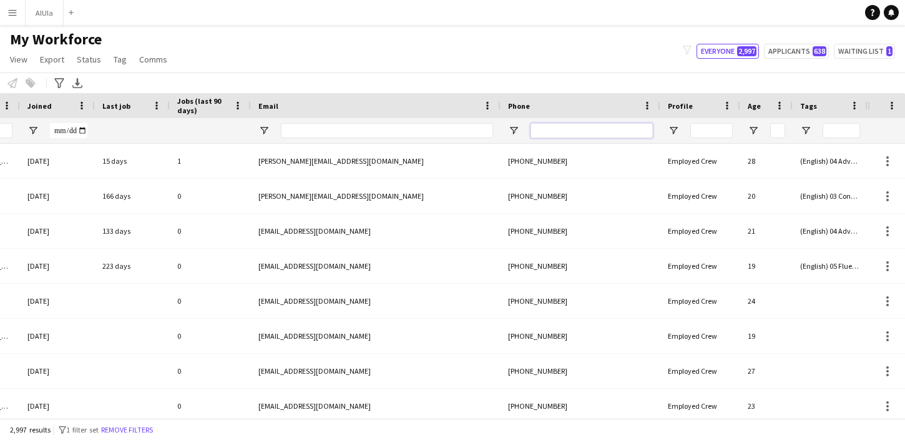
paste input "**********"
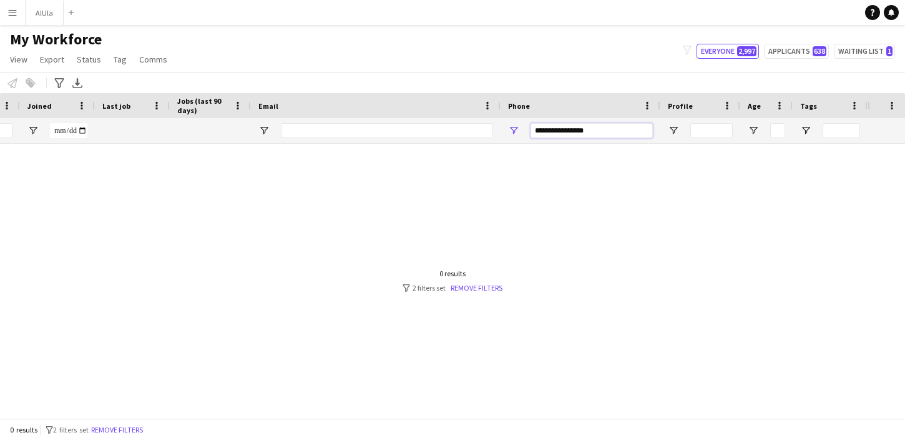
click at [574, 130] on input "**********" at bounding box center [592, 130] width 122 height 15
click at [562, 130] on input "**********" at bounding box center [592, 130] width 122 height 15
click at [551, 129] on input "**********" at bounding box center [592, 130] width 122 height 15
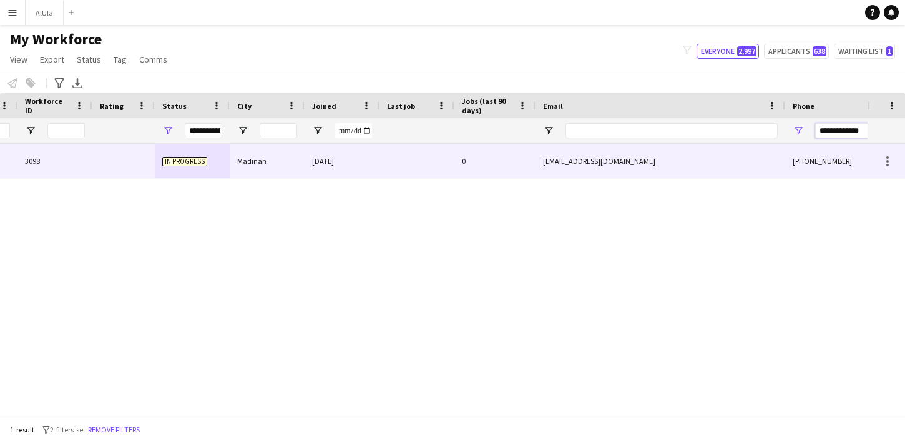
scroll to position [0, 0]
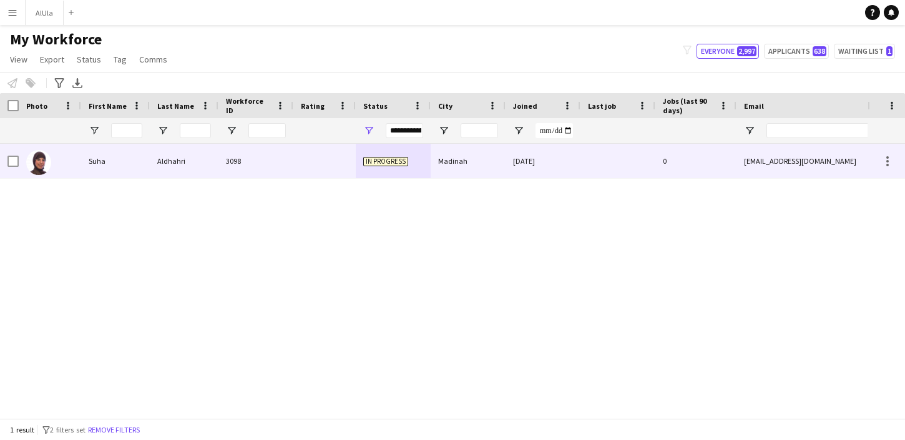
type input "**********"
click at [87, 157] on div "Suha" at bounding box center [115, 161] width 69 height 34
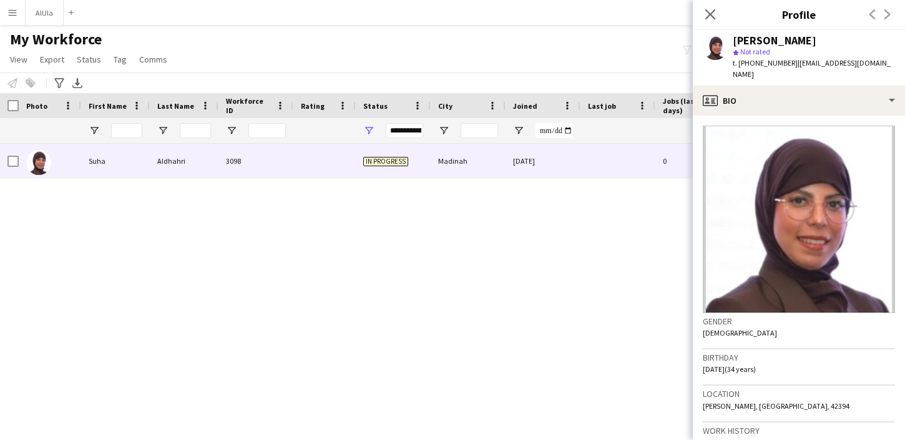
click at [797, 72] on div "[PERSON_NAME] star Not rated t. [PHONE_NUMBER] | [EMAIL_ADDRESS][DOMAIN_NAME]" at bounding box center [799, 58] width 212 height 56
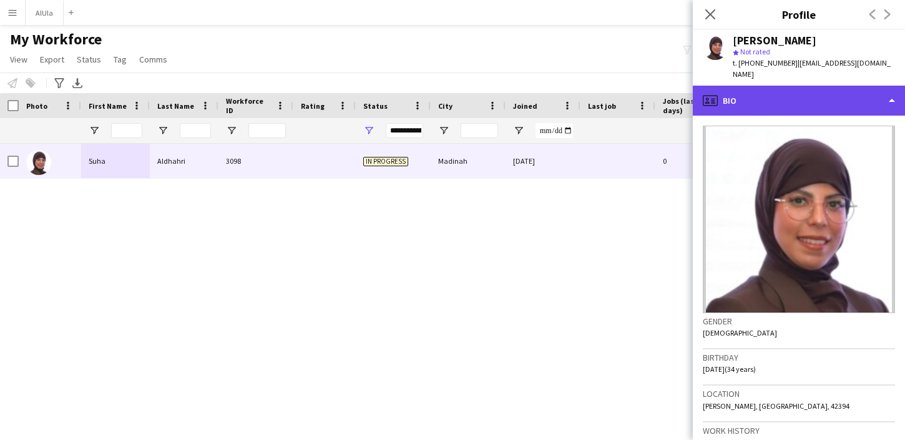
click at [797, 86] on div "profile Bio" at bounding box center [799, 101] width 212 height 30
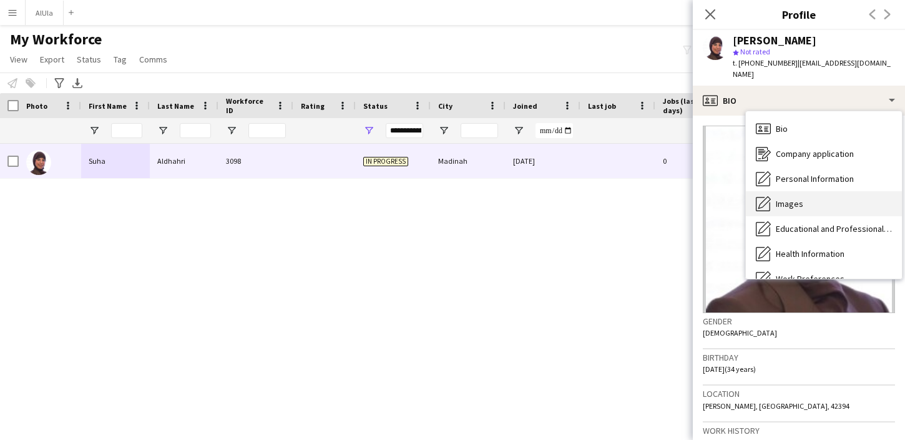
click at [787, 198] on span "Images" at bounding box center [789, 203] width 27 height 11
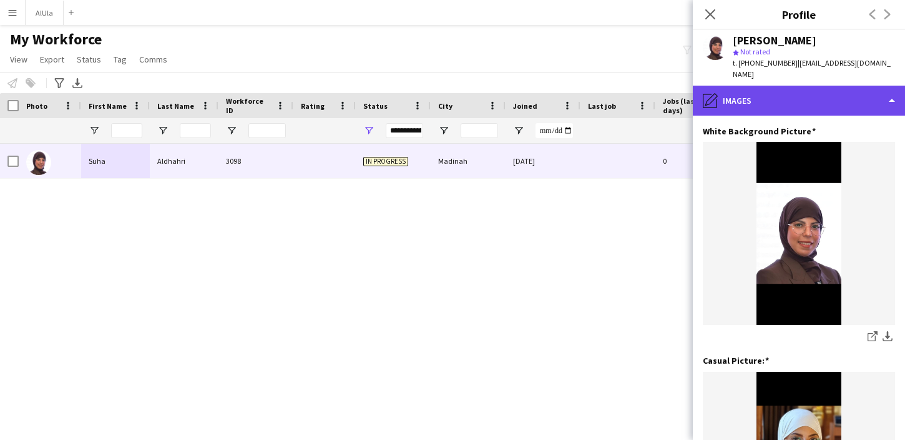
click at [775, 92] on div "pencil4 Images" at bounding box center [799, 101] width 212 height 30
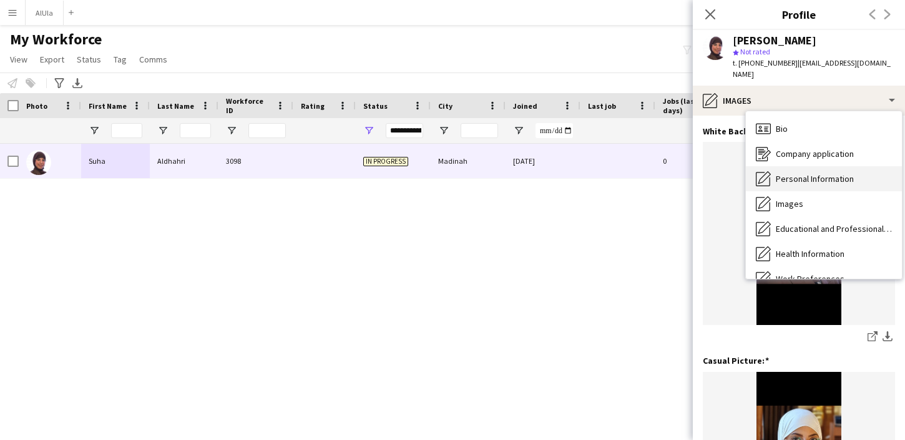
click at [771, 169] on div "Personal Information Personal Information" at bounding box center [824, 178] width 156 height 25
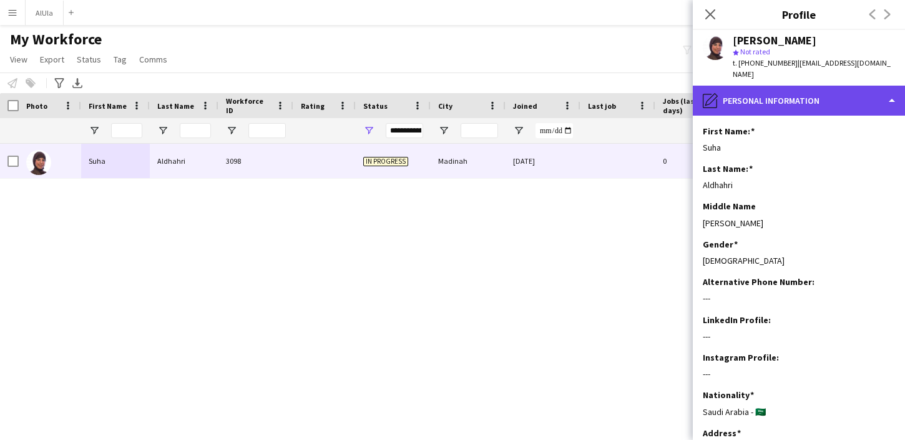
click at [767, 93] on div "pencil4 Personal Information" at bounding box center [799, 101] width 212 height 30
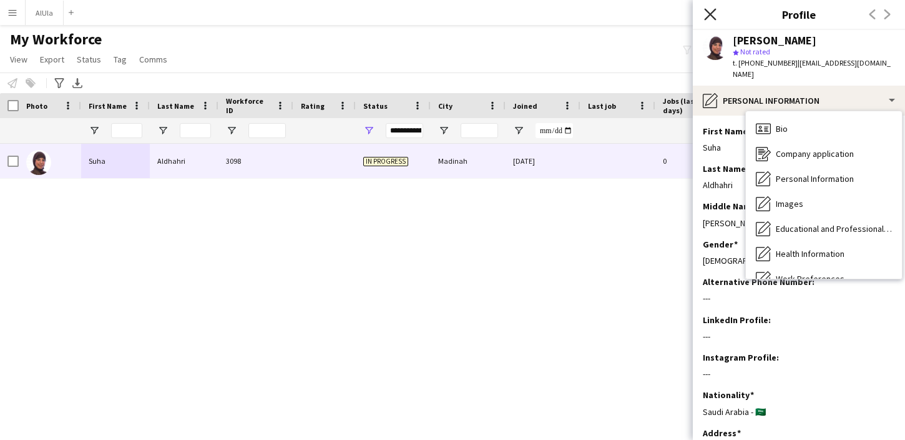
click at [706, 10] on icon at bounding box center [710, 14] width 12 height 12
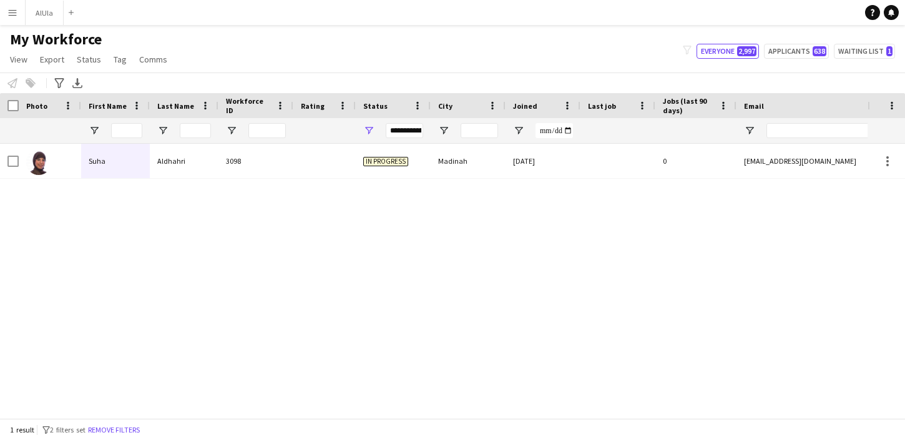
click at [287, 288] on div "In progress [GEOGRAPHIC_DATA] [DATE] 0 [EMAIL_ADDRESS][DOMAIN_NAME] [PHONE_NUMB…" at bounding box center [434, 281] width 868 height 274
